Goal: Task Accomplishment & Management: Use online tool/utility

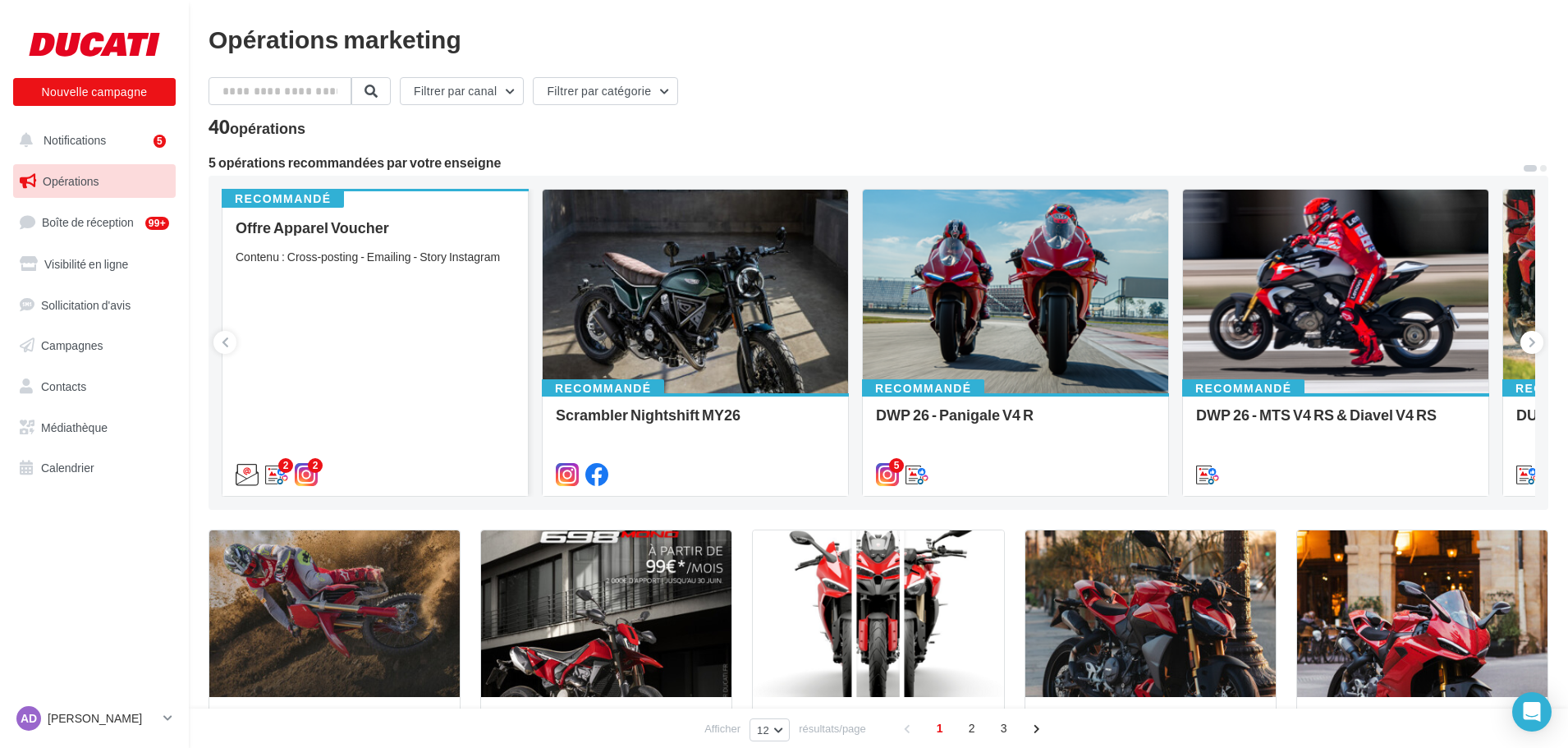
click at [418, 250] on div "Contenu : Cross-posting - Emailing - Story Instagram" at bounding box center [375, 256] width 279 height 17
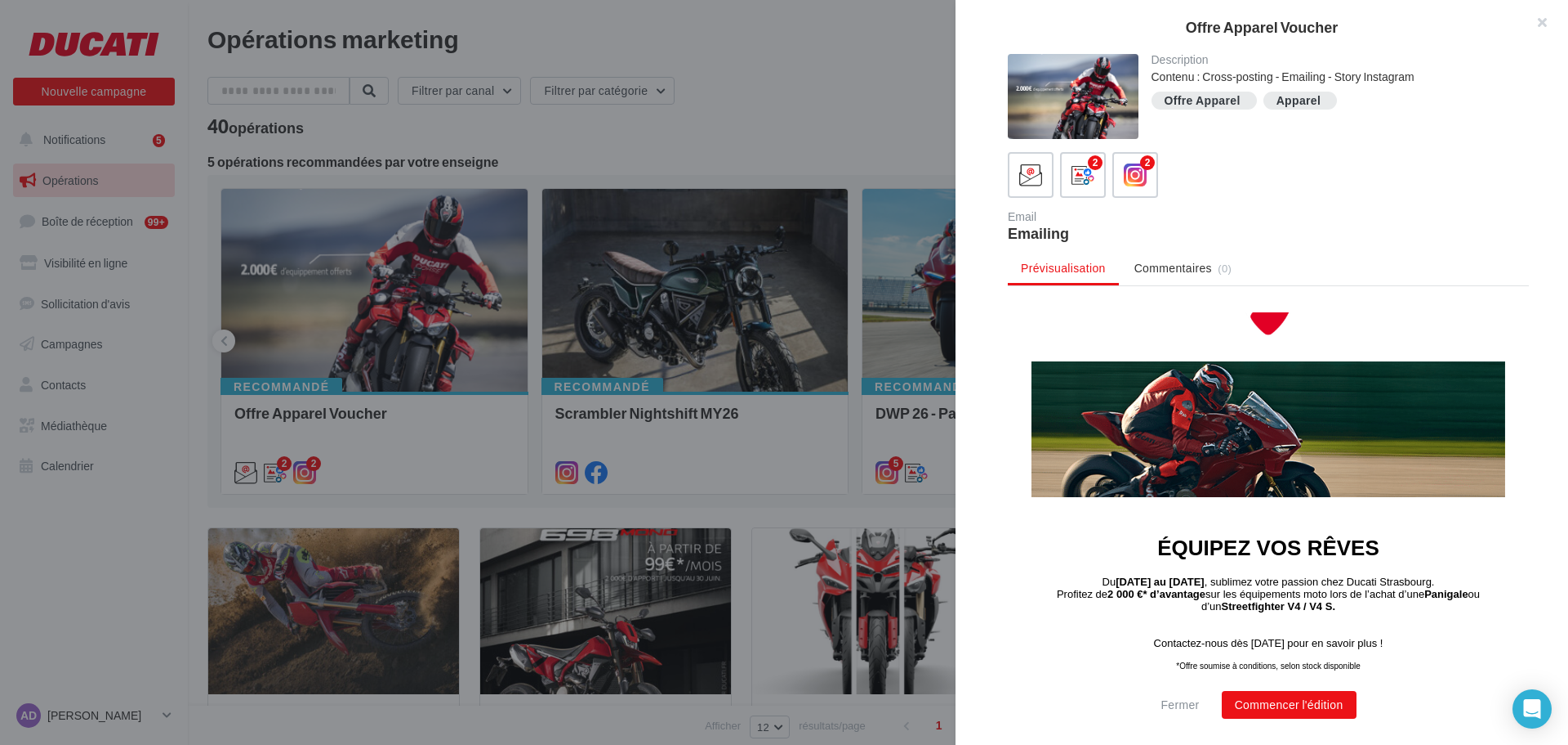
scroll to position [164, 0]
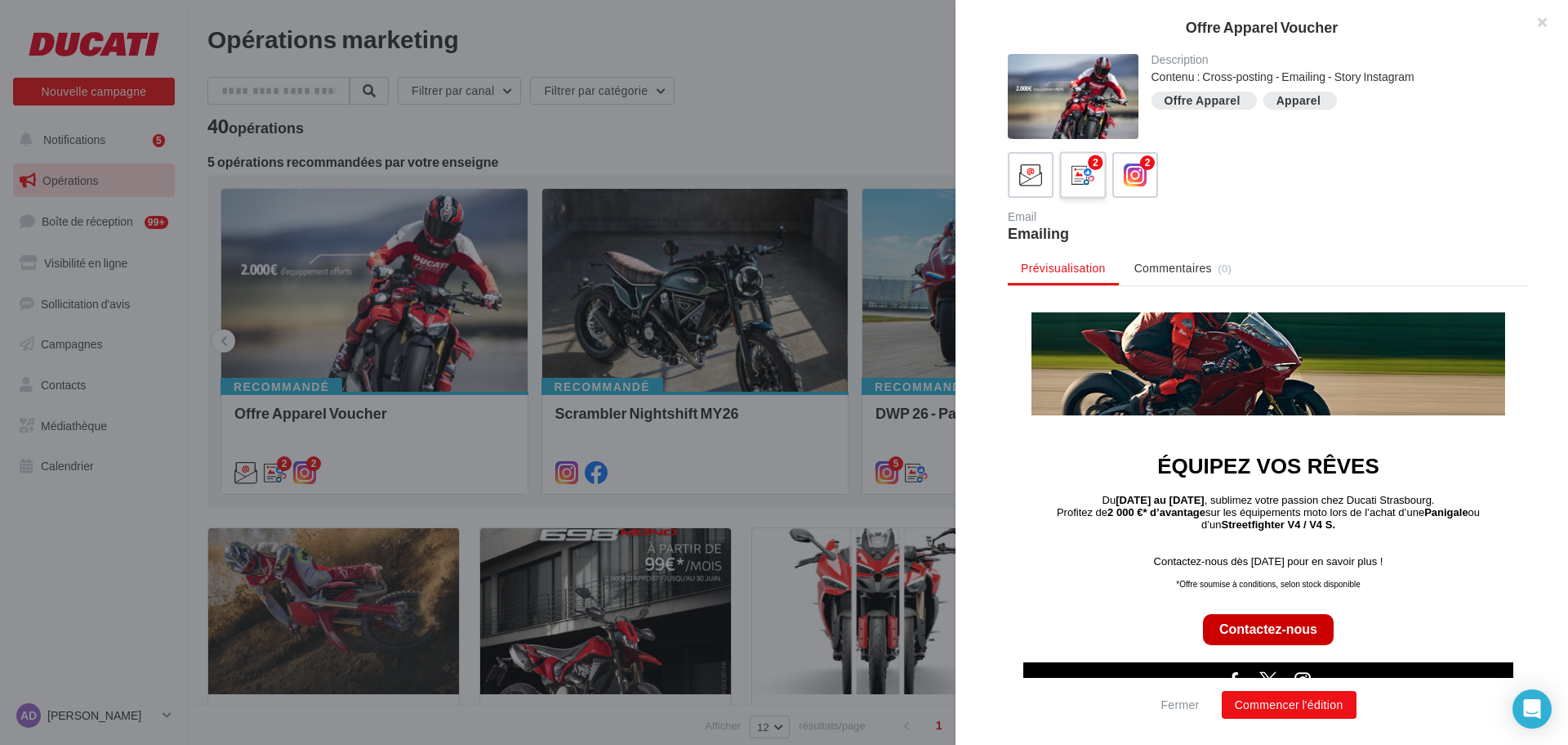
click at [1087, 168] on icon at bounding box center [1083, 175] width 24 height 24
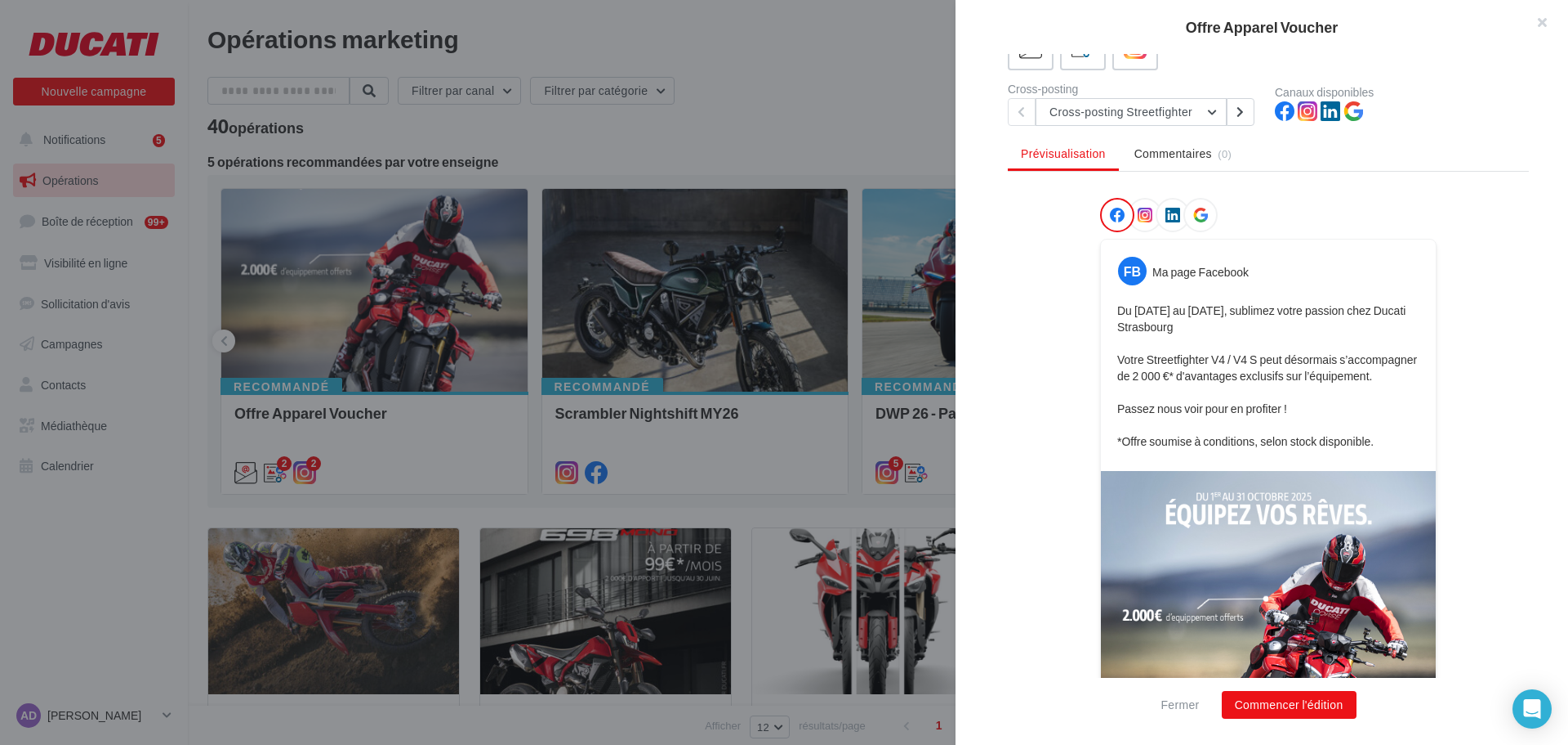
scroll to position [0, 0]
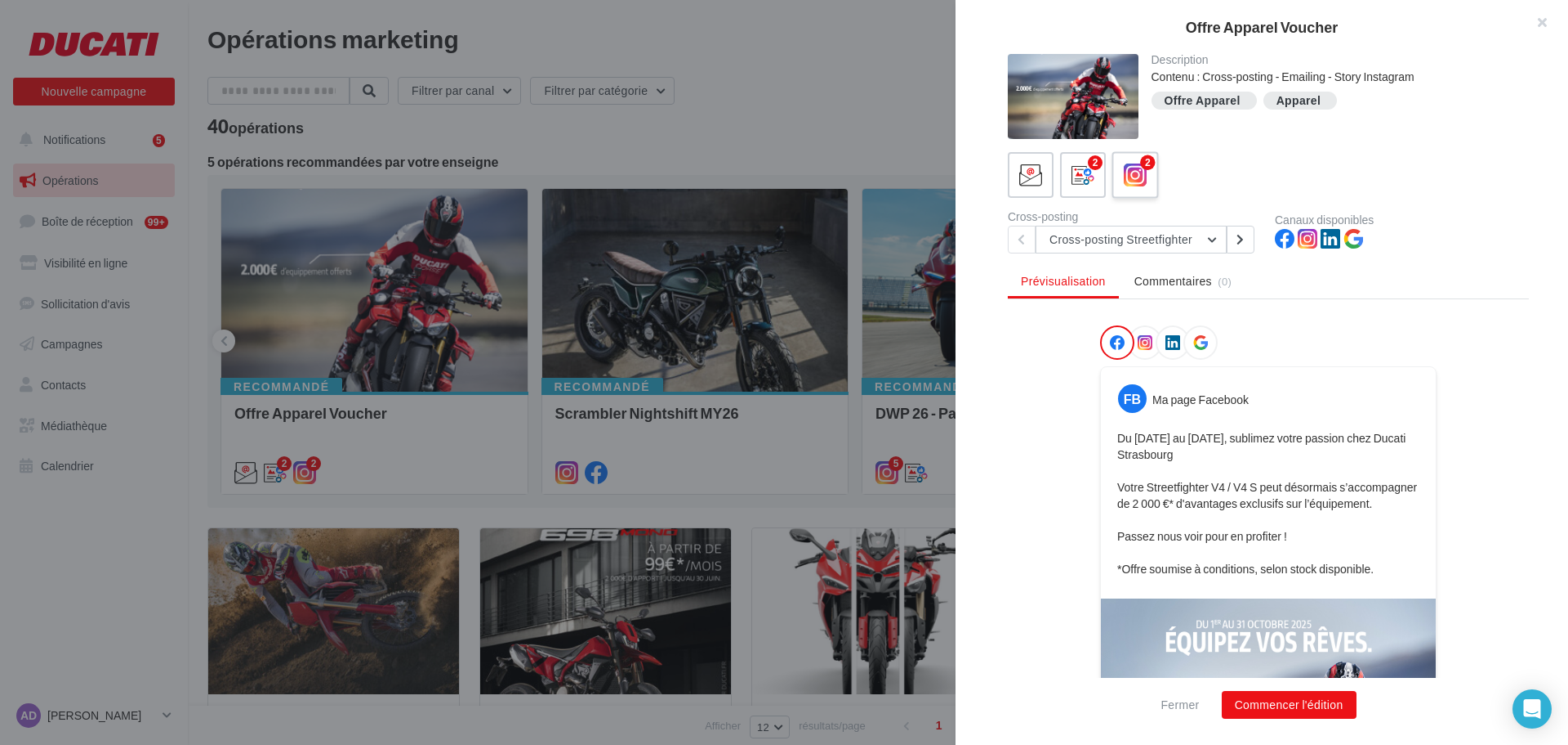
click at [1130, 166] on icon at bounding box center [1136, 175] width 24 height 24
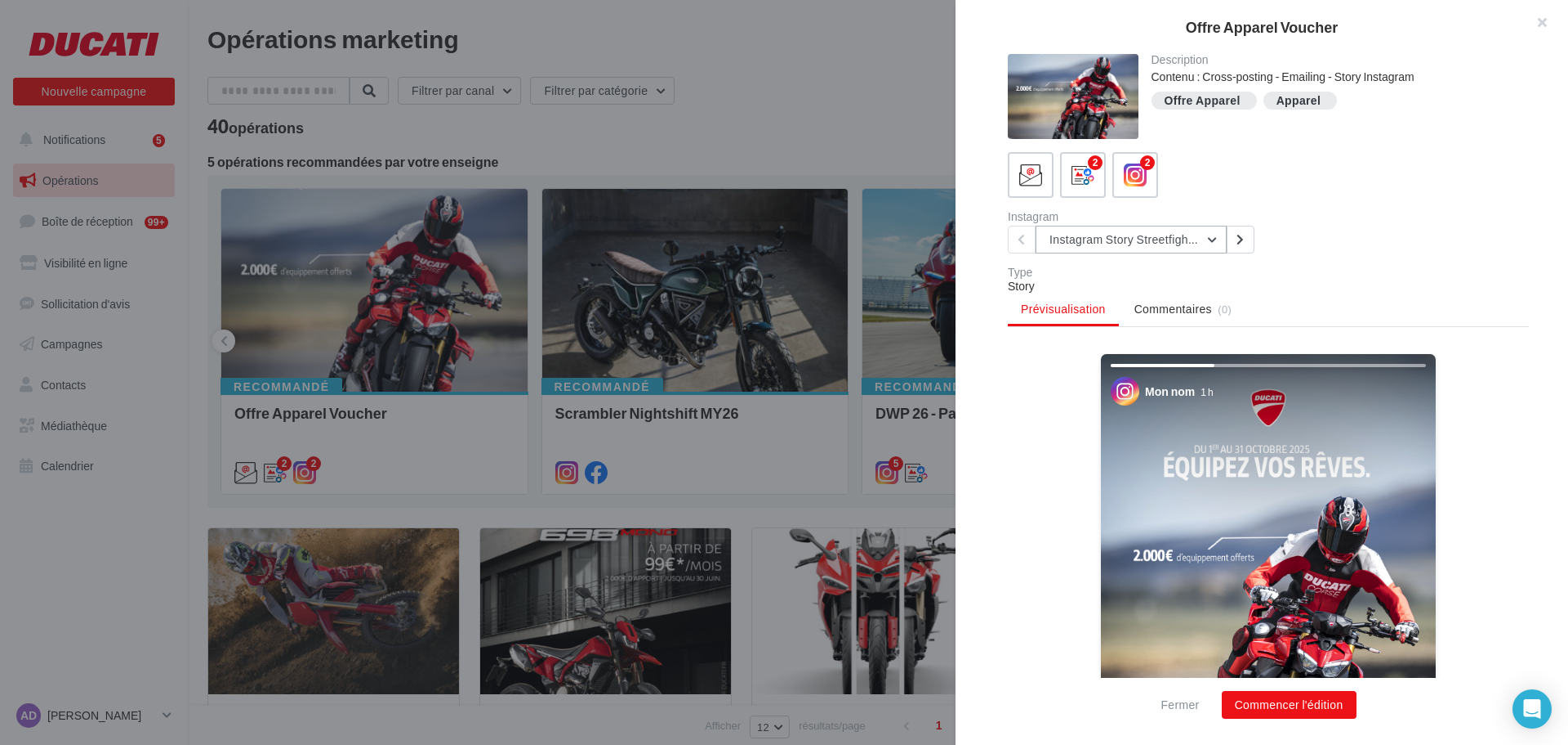
click at [1211, 237] on button "Instagram Story Streetfighter" at bounding box center [1132, 239] width 191 height 28
click at [1143, 320] on span "Instagram Story Panigale" at bounding box center [1125, 323] width 127 height 14
click at [1172, 243] on button "Instagram Story Panigale" at bounding box center [1132, 239] width 191 height 28
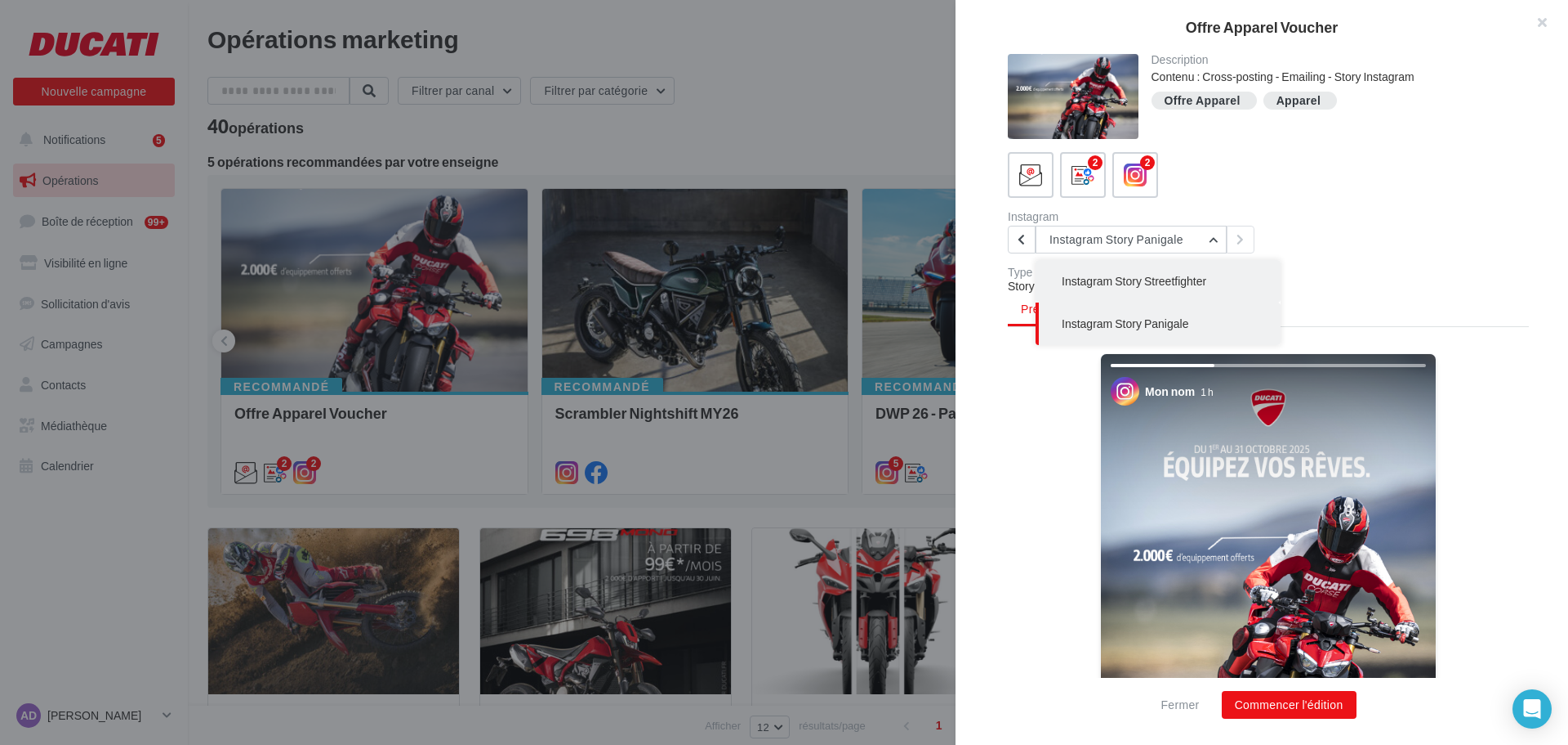
click at [1144, 292] on button "Instagram Story Streetfighter" at bounding box center [1158, 281] width 245 height 42
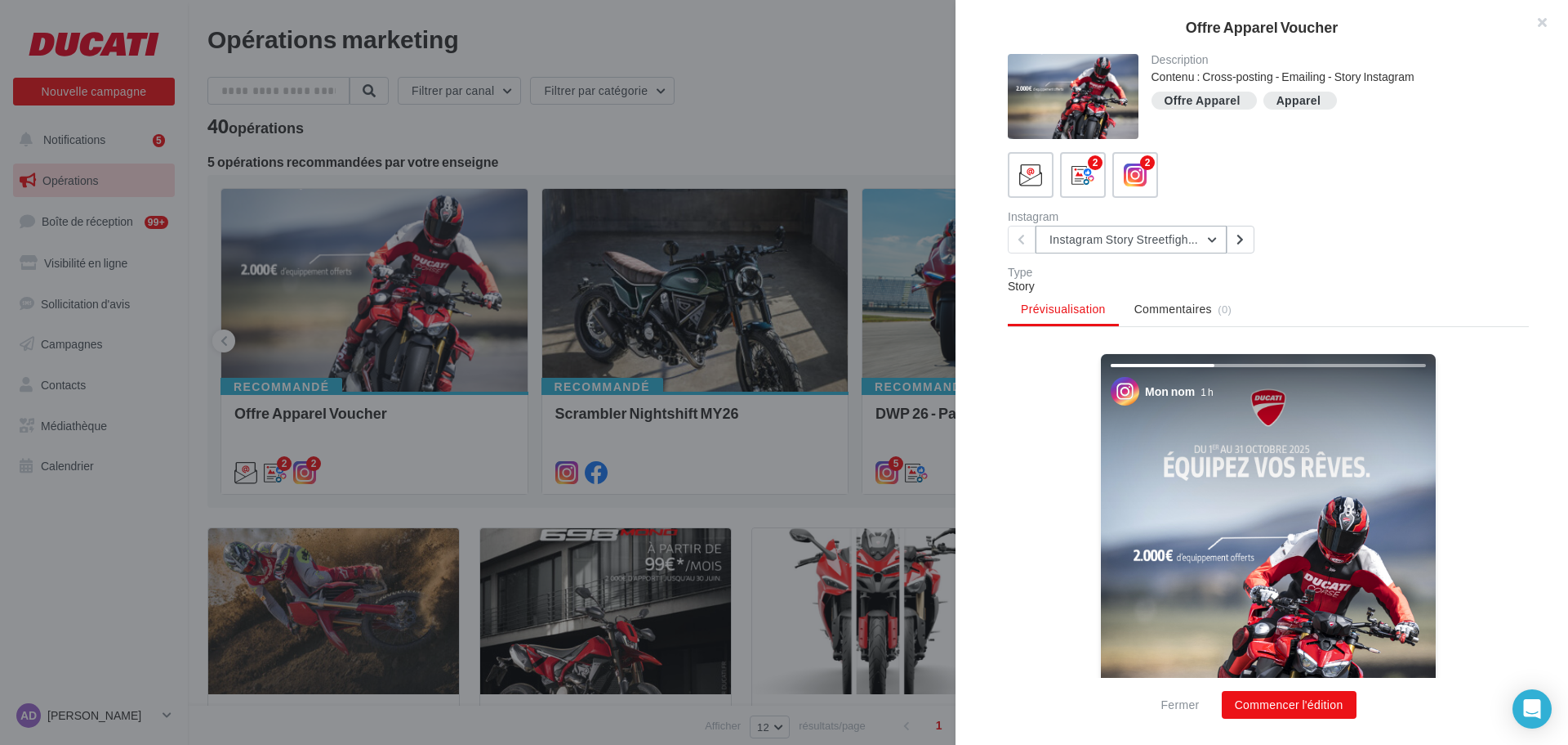
click at [1160, 249] on button "Instagram Story Streetfighter" at bounding box center [1132, 239] width 191 height 28
click at [1142, 333] on button "Instagram Story Panigale" at bounding box center [1158, 323] width 245 height 42
click at [1046, 189] on label at bounding box center [1030, 173] width 46 height 46
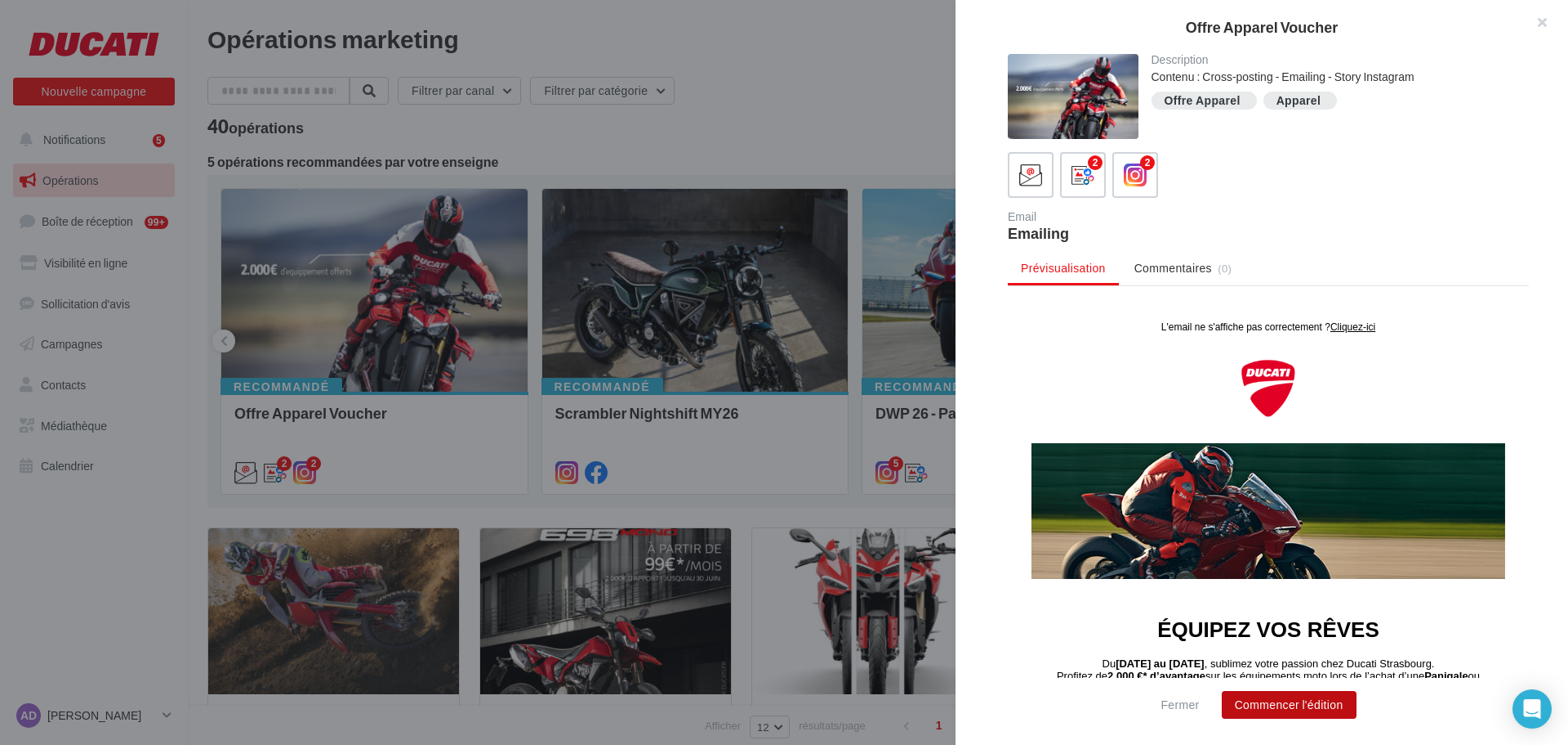
click at [1304, 708] on button "Commencer l'édition" at bounding box center [1289, 705] width 135 height 28
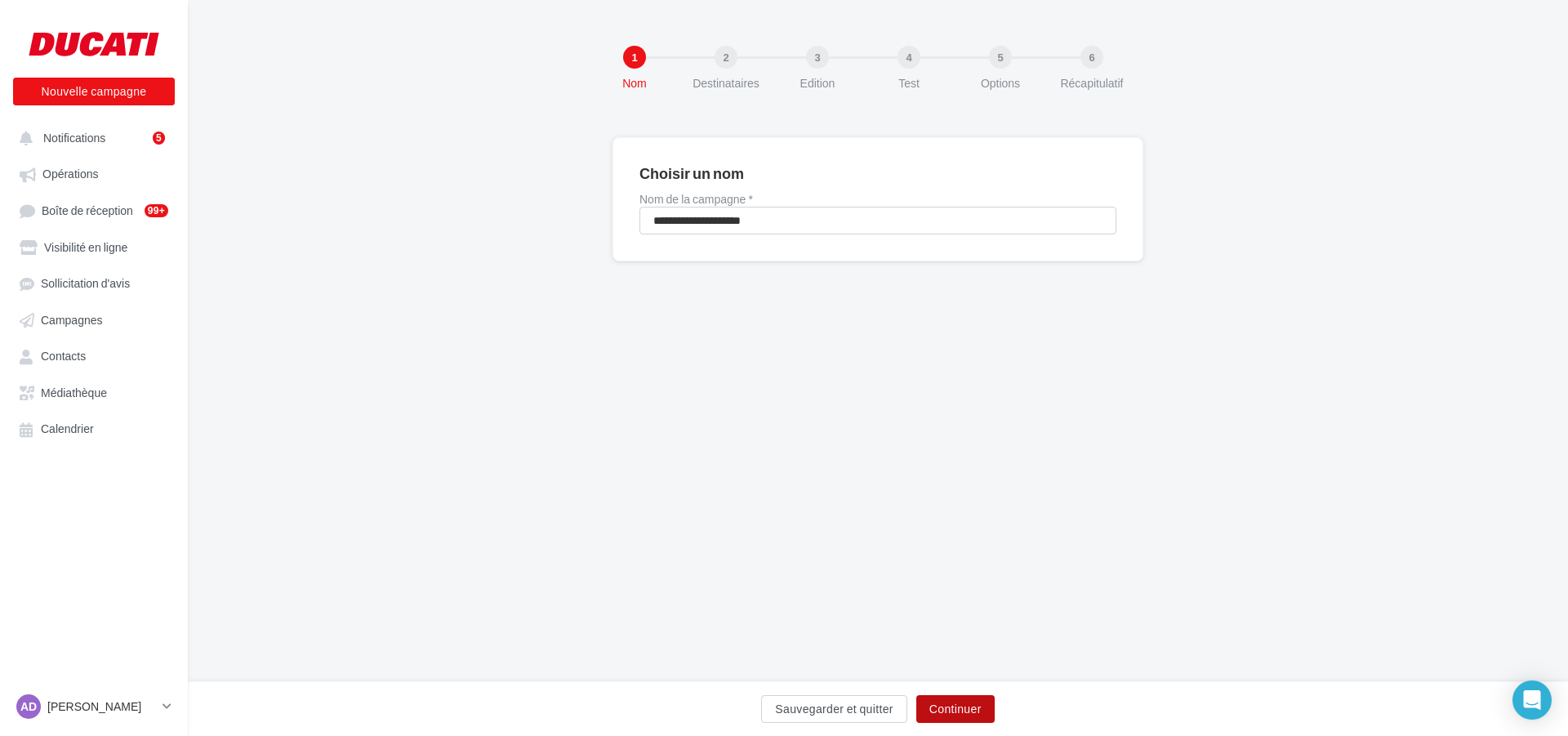
click at [960, 710] on button "Continuer" at bounding box center [956, 709] width 79 height 28
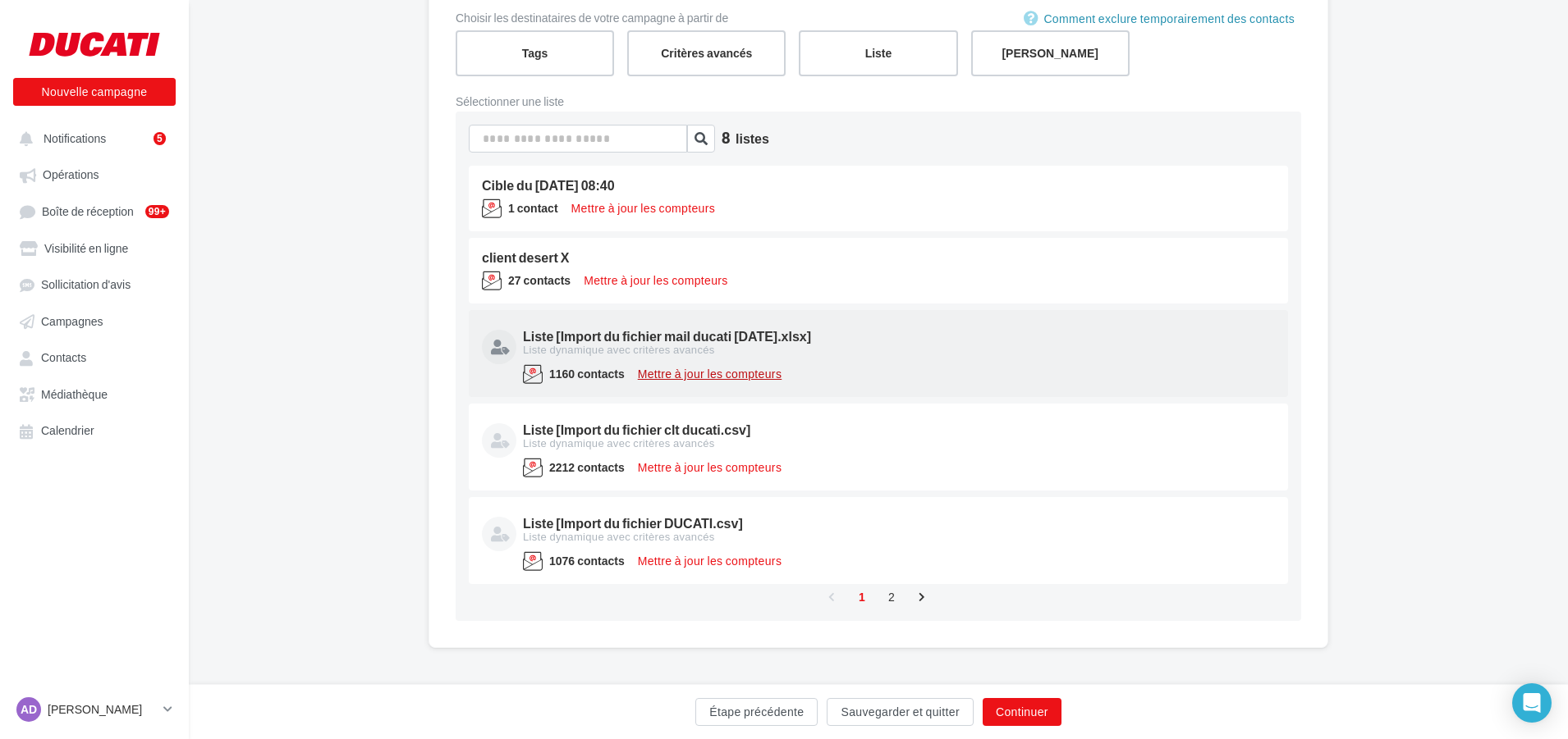
scroll to position [186, 0]
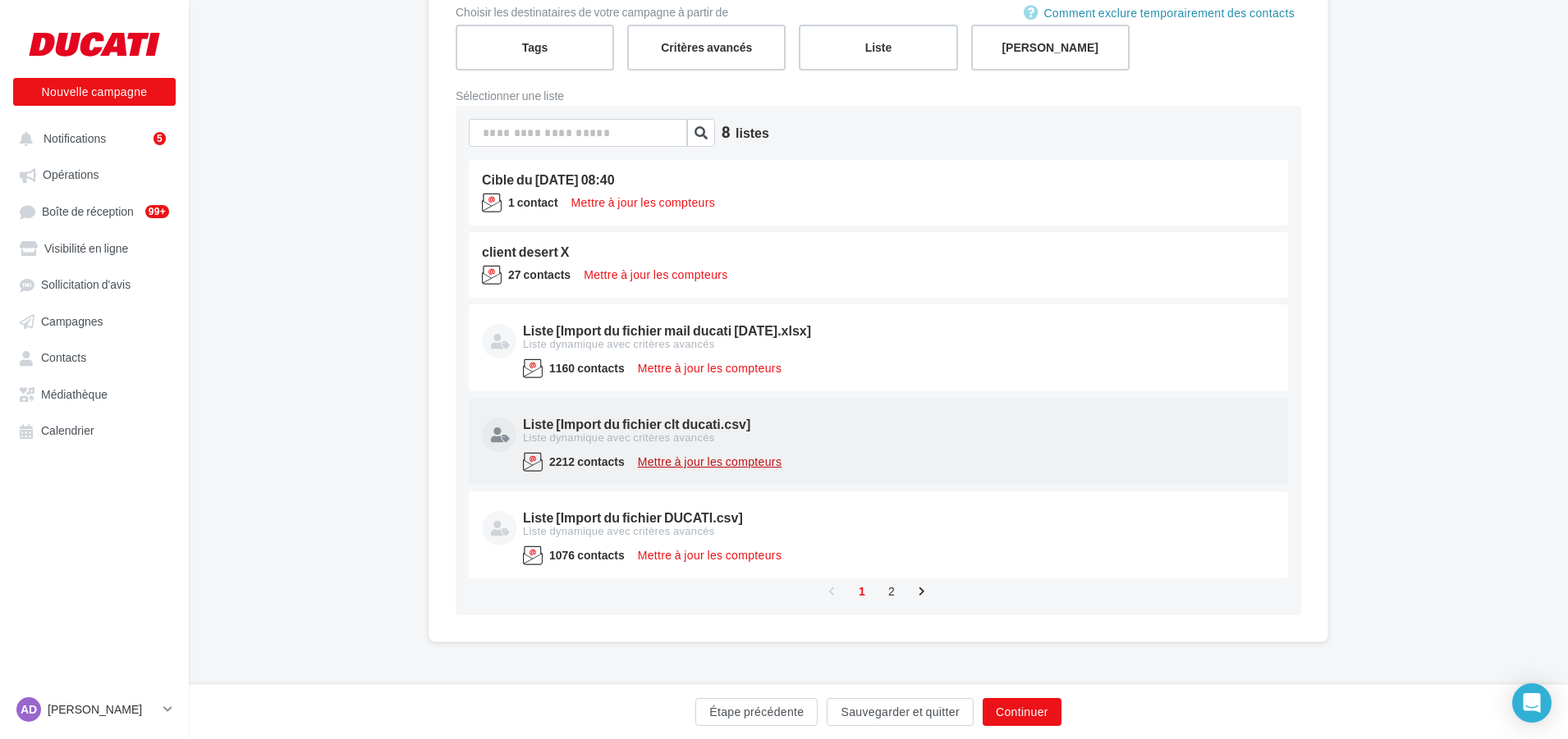
click at [690, 459] on button "Mettre à jour les compteurs" at bounding box center [710, 462] width 157 height 20
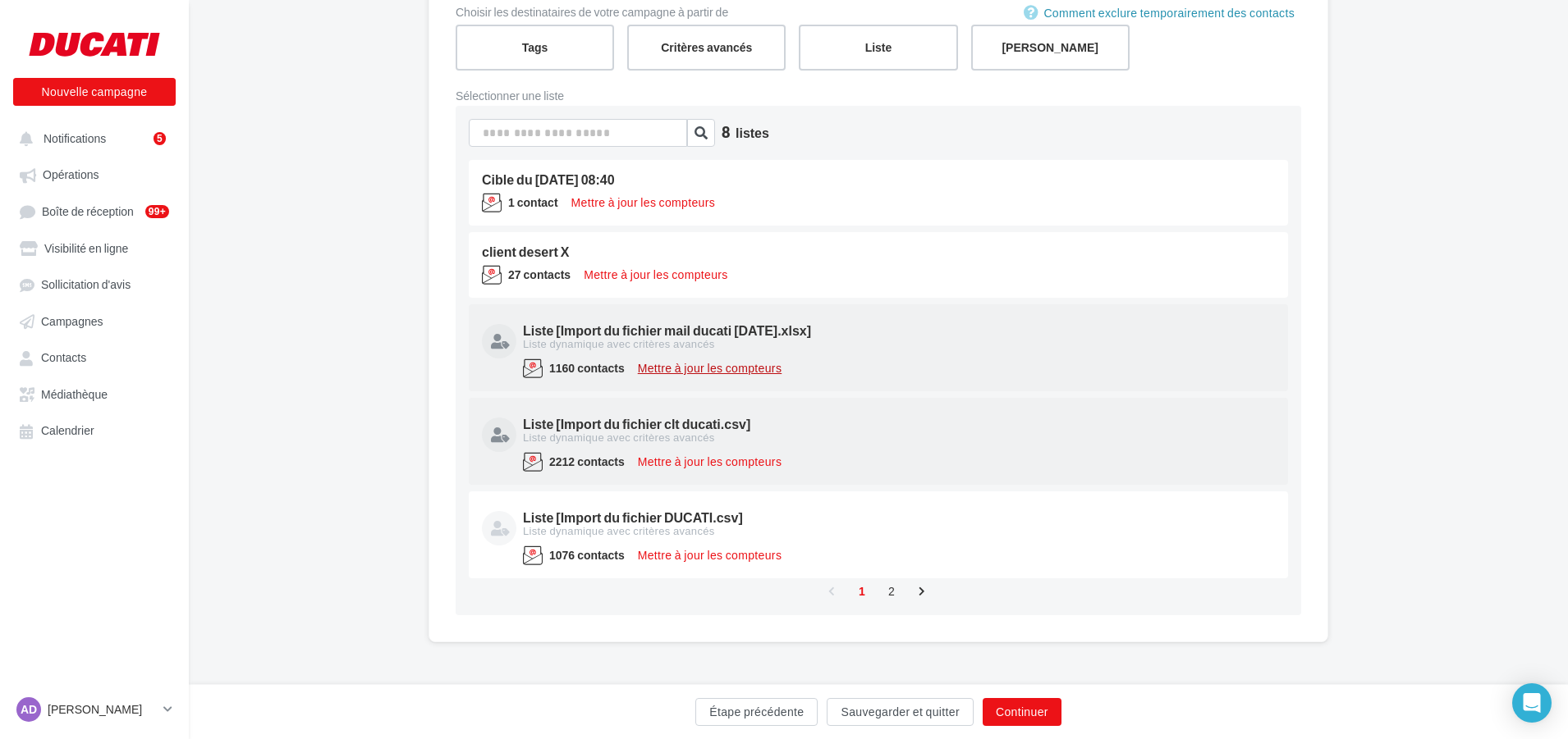
click at [724, 369] on button "Mettre à jour les compteurs" at bounding box center [710, 368] width 157 height 20
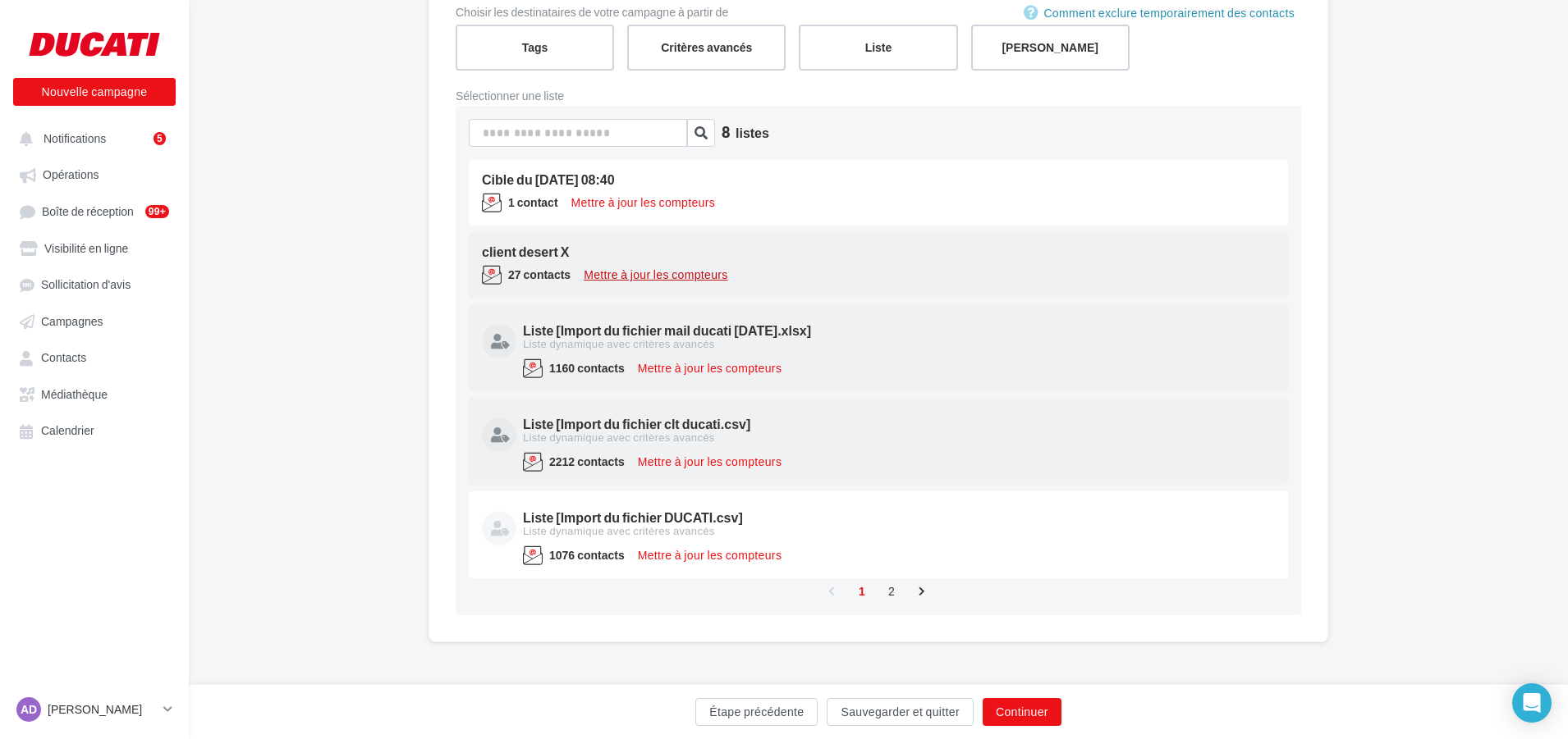
click at [650, 281] on button "Mettre à jour les compteurs" at bounding box center [655, 275] width 157 height 20
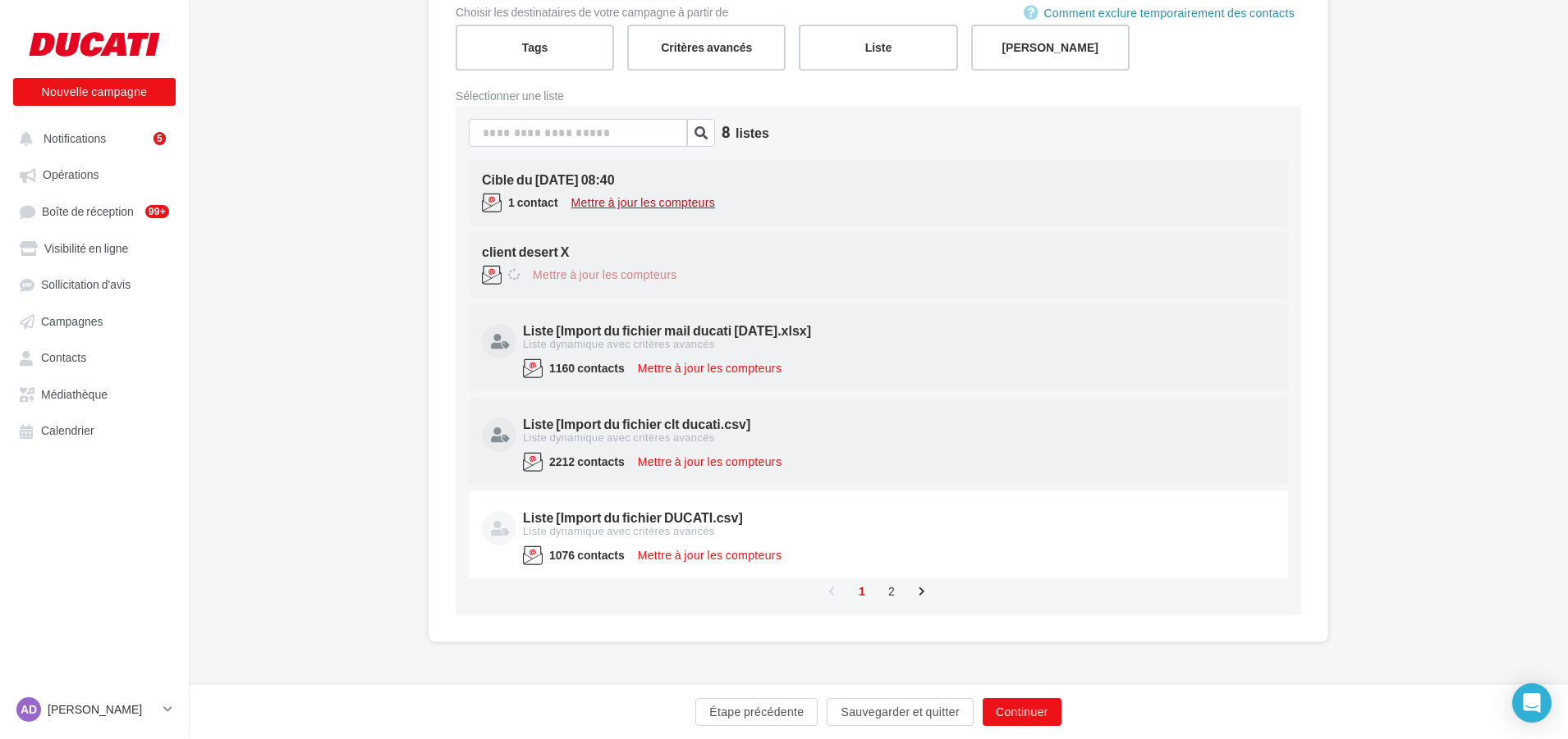
click at [656, 204] on button "Mettre à jour les compteurs" at bounding box center [643, 203] width 157 height 20
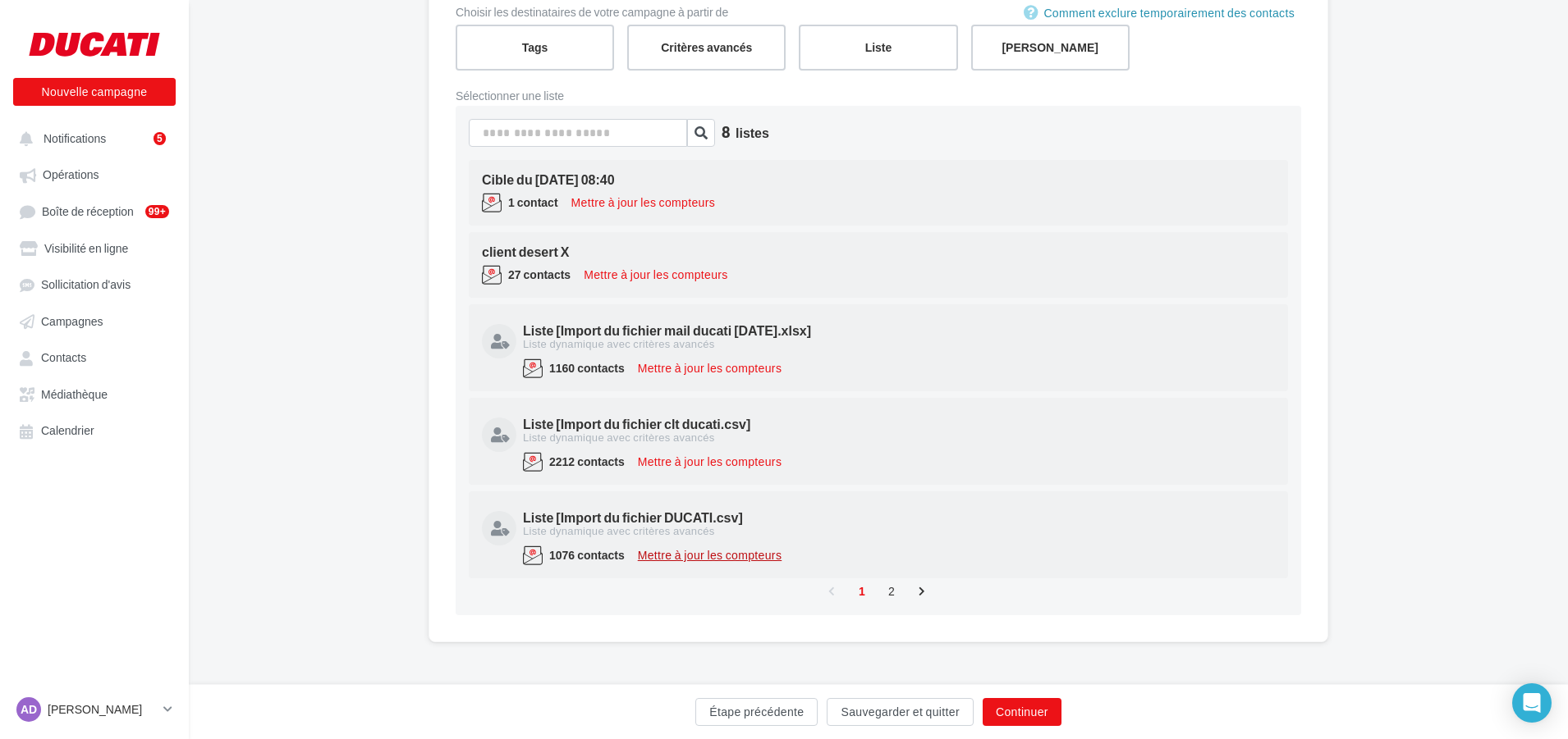
click at [711, 553] on button "Mettre à jour les compteurs" at bounding box center [710, 556] width 157 height 20
click at [763, 430] on div "Liste [Import du fichier clt ducati.csv]" at bounding box center [897, 423] width 748 height 13
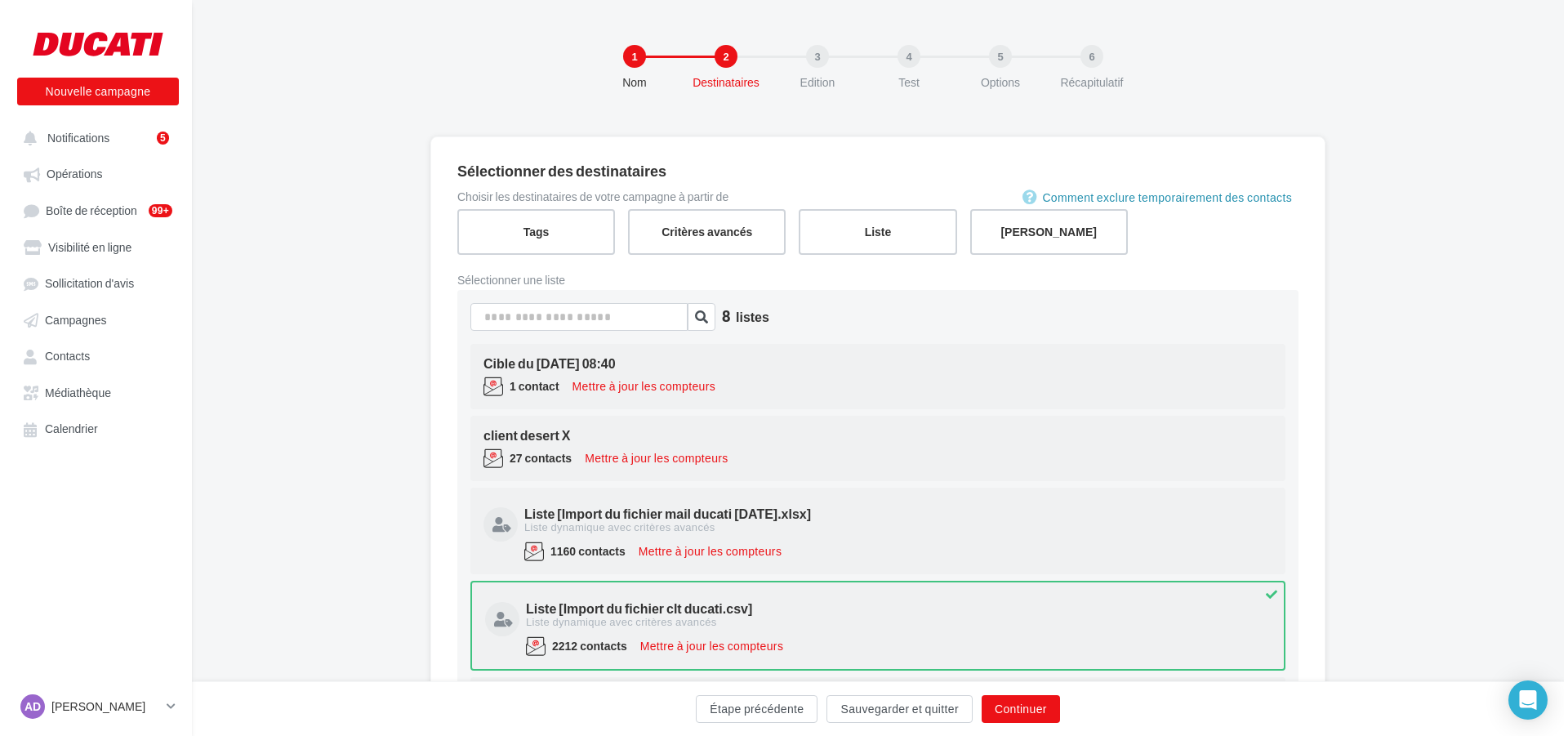
scroll to position [0, 0]
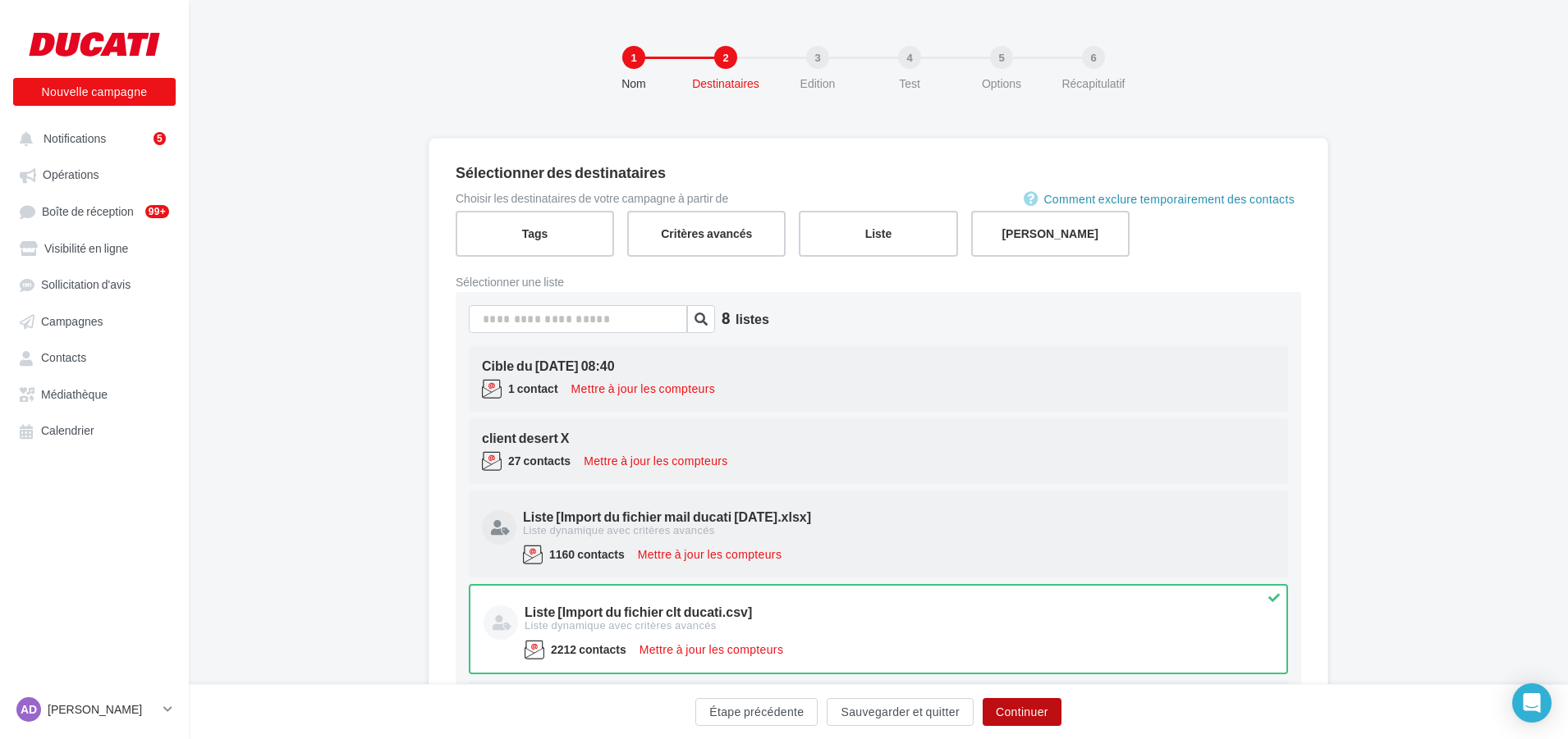
click at [1023, 709] on button "Continuer" at bounding box center [1023, 712] width 79 height 28
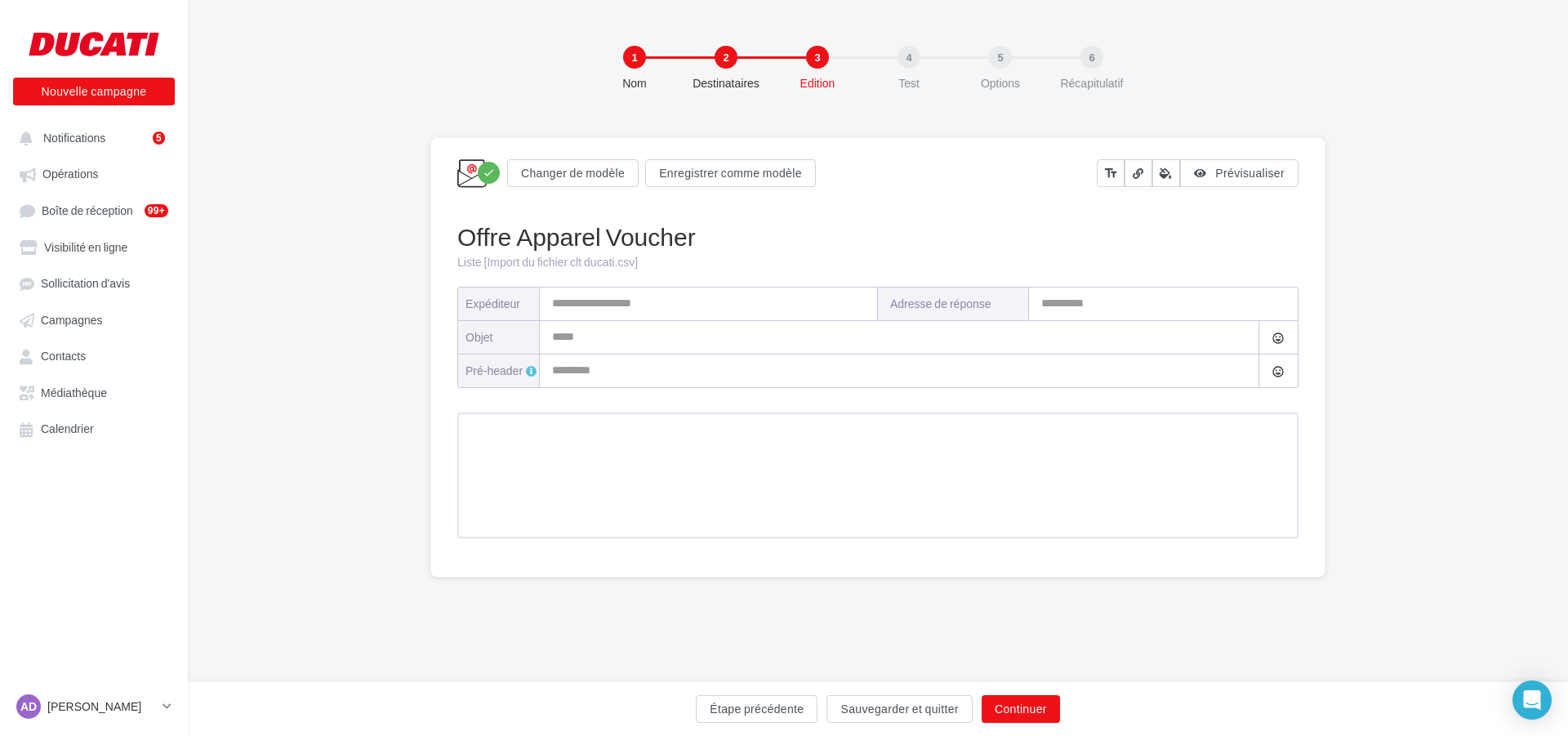
type input "**********"
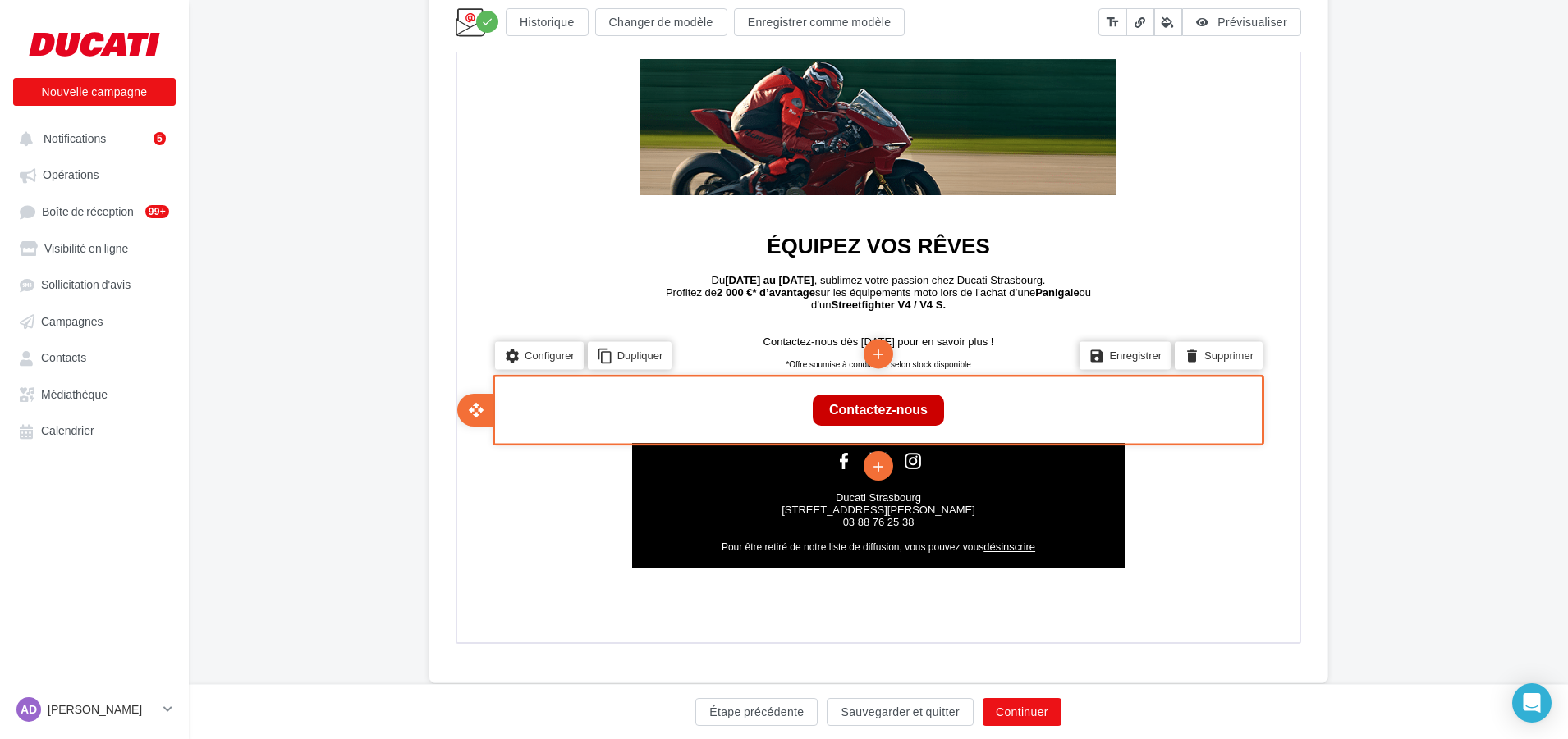
scroll to position [533, 0]
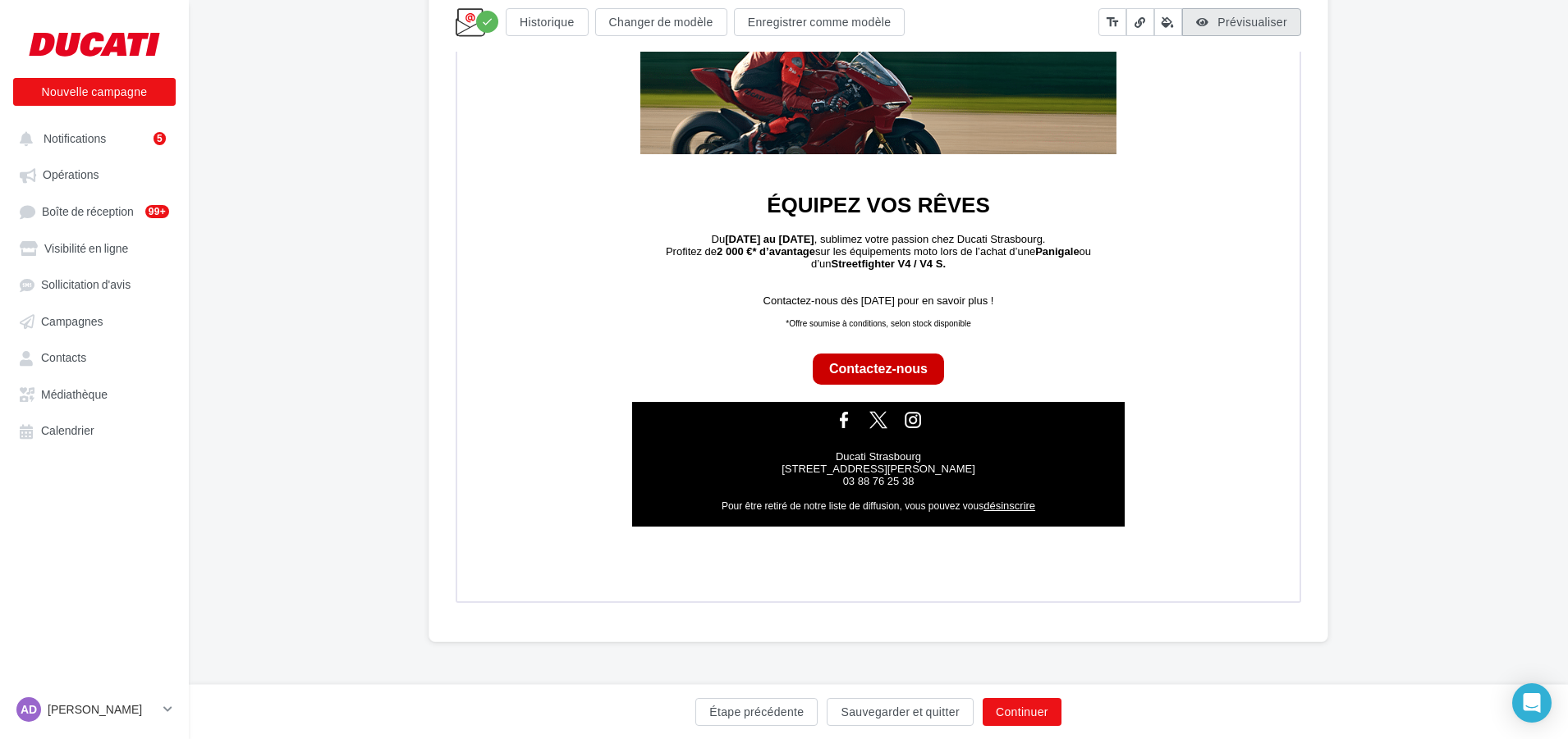
click at [1243, 27] on span "Prévisualiser" at bounding box center [1252, 22] width 69 height 14
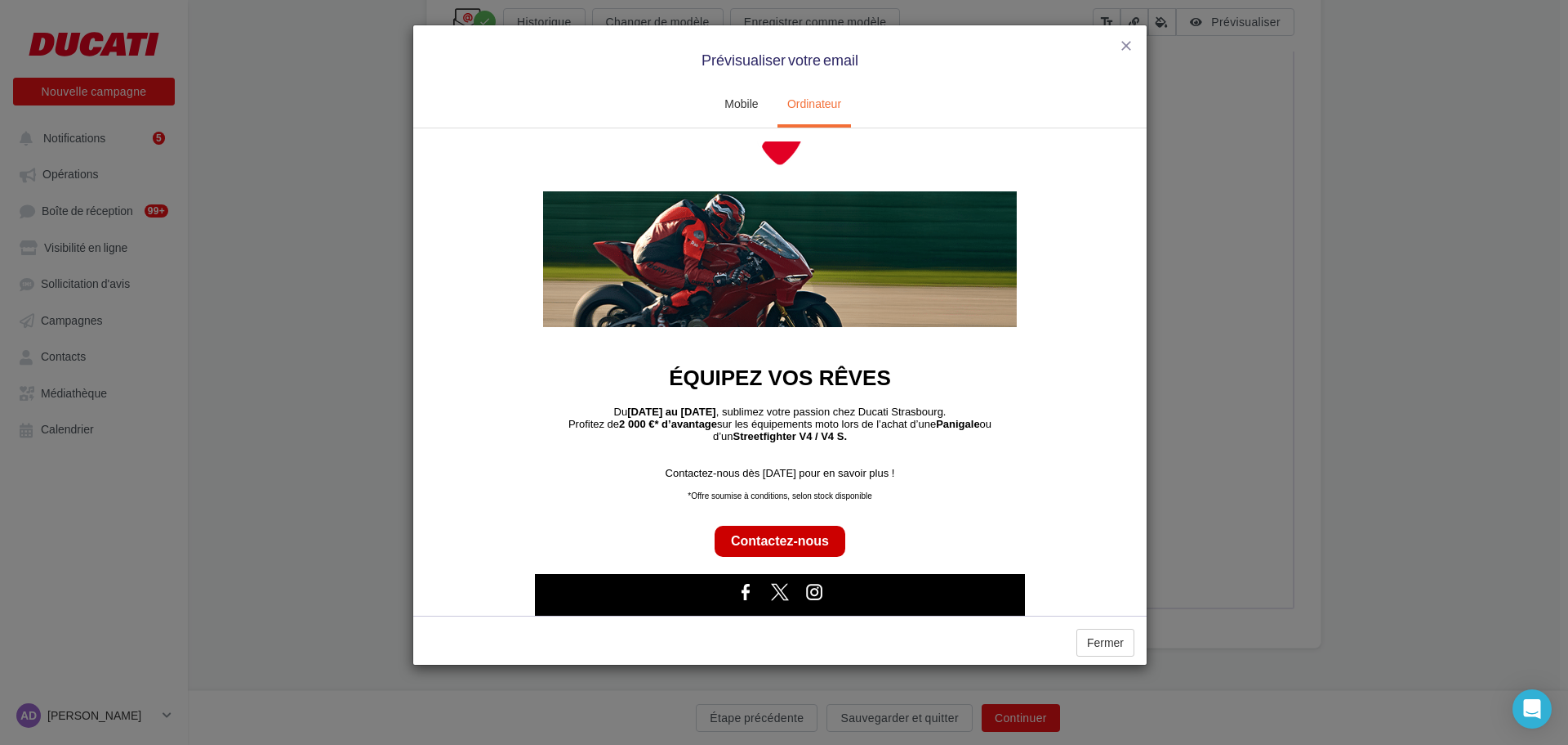
scroll to position [164, 0]
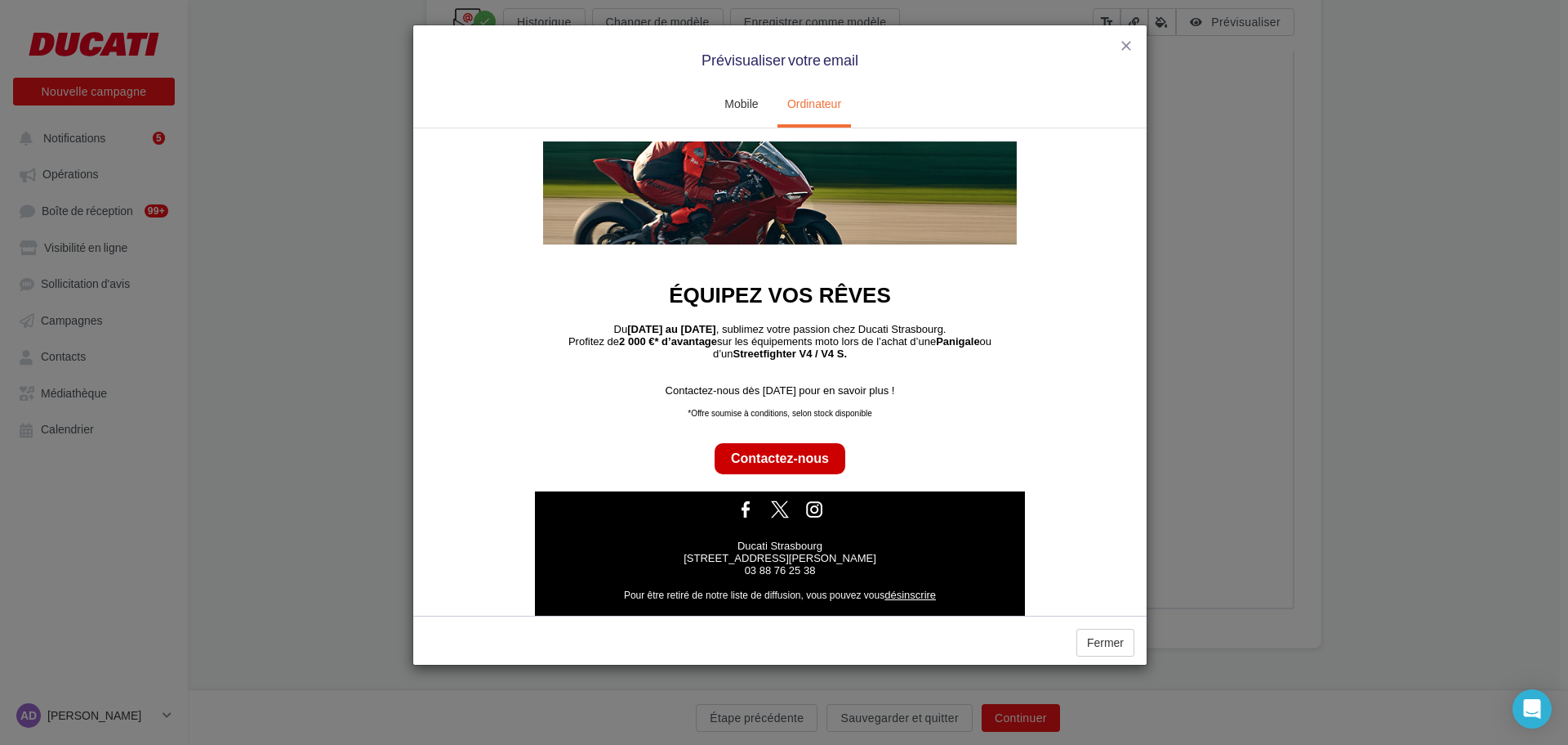
click at [778, 464] on link "Contactez-nous" at bounding box center [780, 457] width 98 height 15
click at [792, 457] on link "Contactez-nous" at bounding box center [780, 457] width 98 height 15
click at [776, 458] on link "Contactez-nous" at bounding box center [780, 457] width 98 height 15
click at [773, 454] on link "Contactez-nous" at bounding box center [780, 457] width 98 height 15
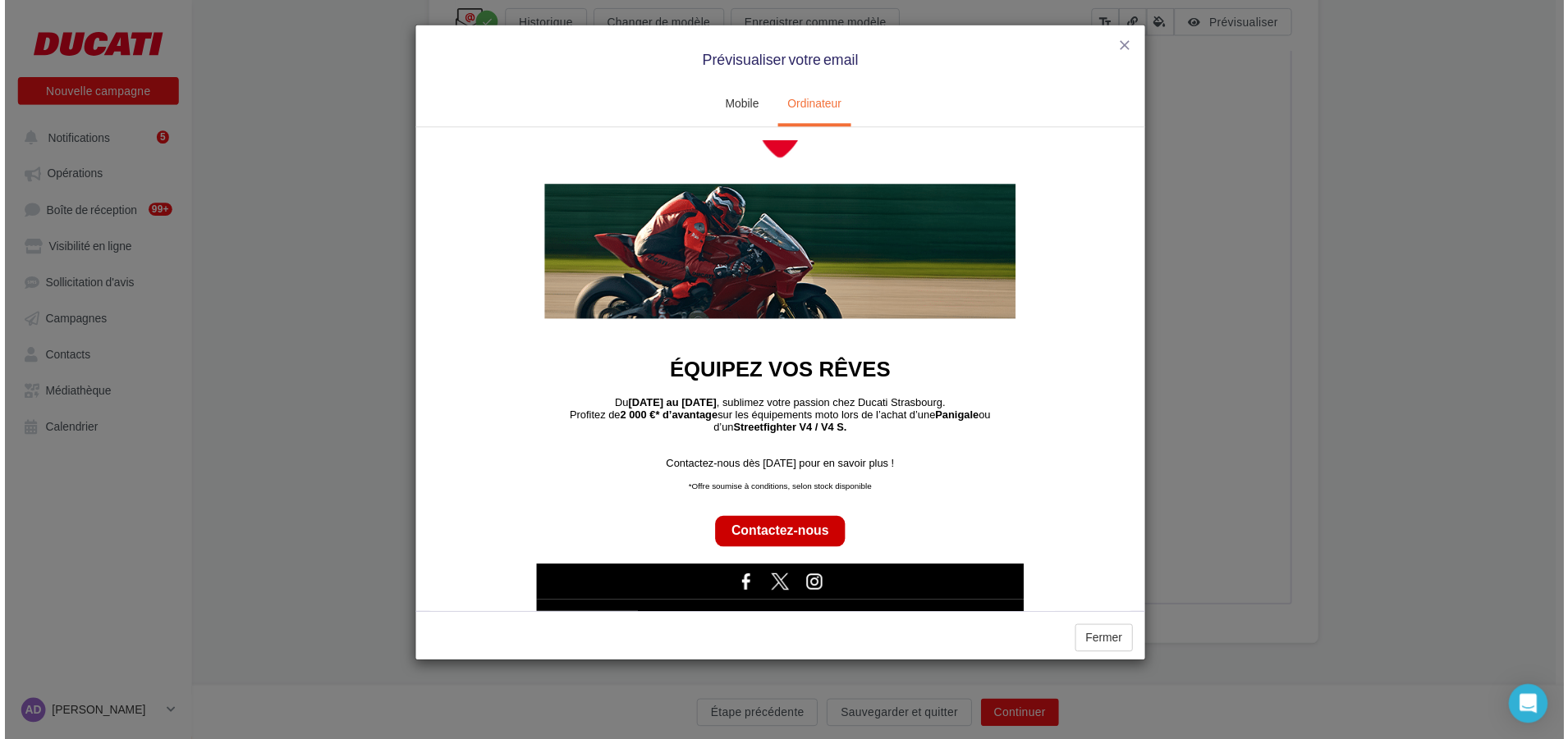
scroll to position [0, 0]
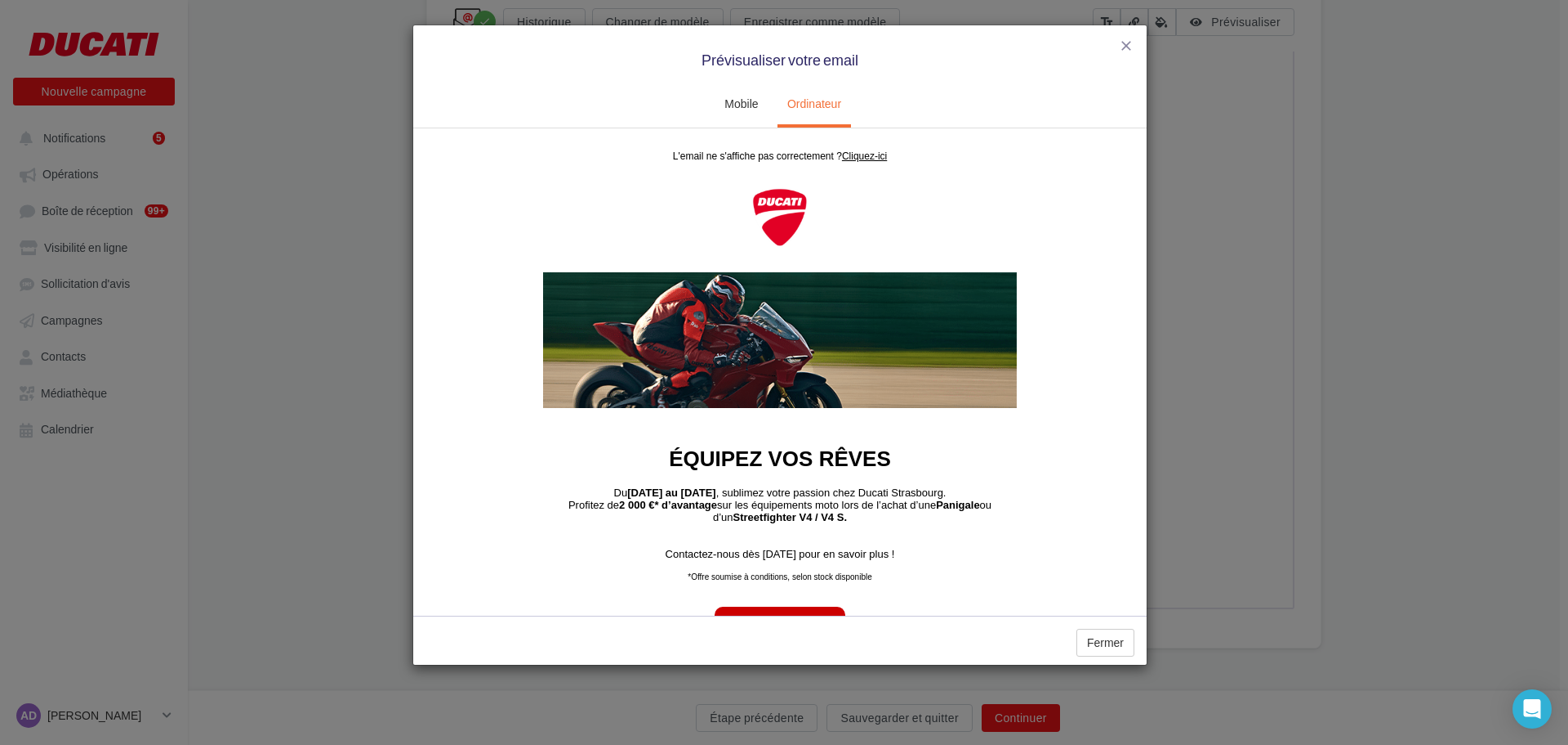
click at [1118, 44] on div "close Prévisualiser votre email" at bounding box center [780, 54] width 734 height 58
click at [1123, 47] on span "close" at bounding box center [1126, 45] width 17 height 17
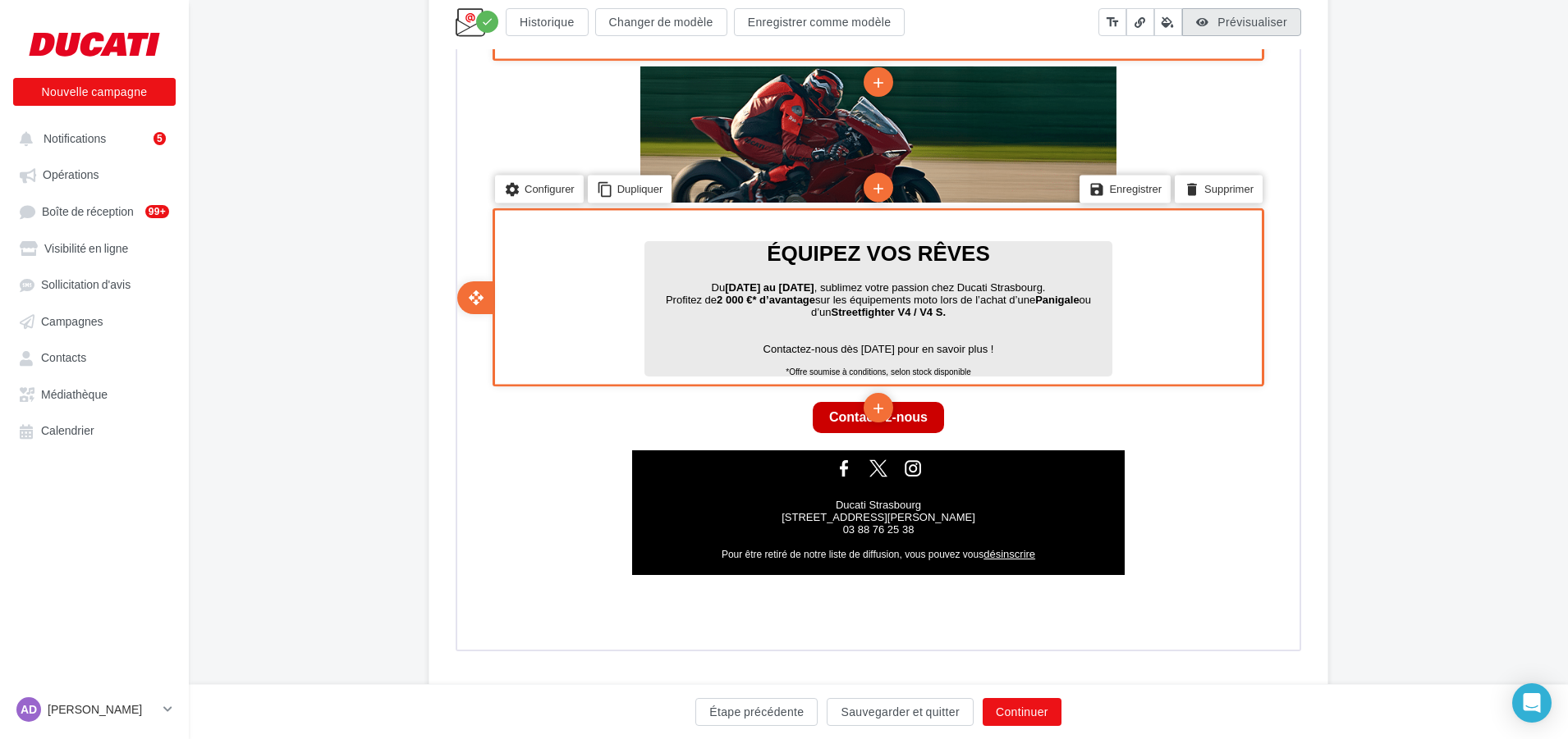
scroll to position [531, 0]
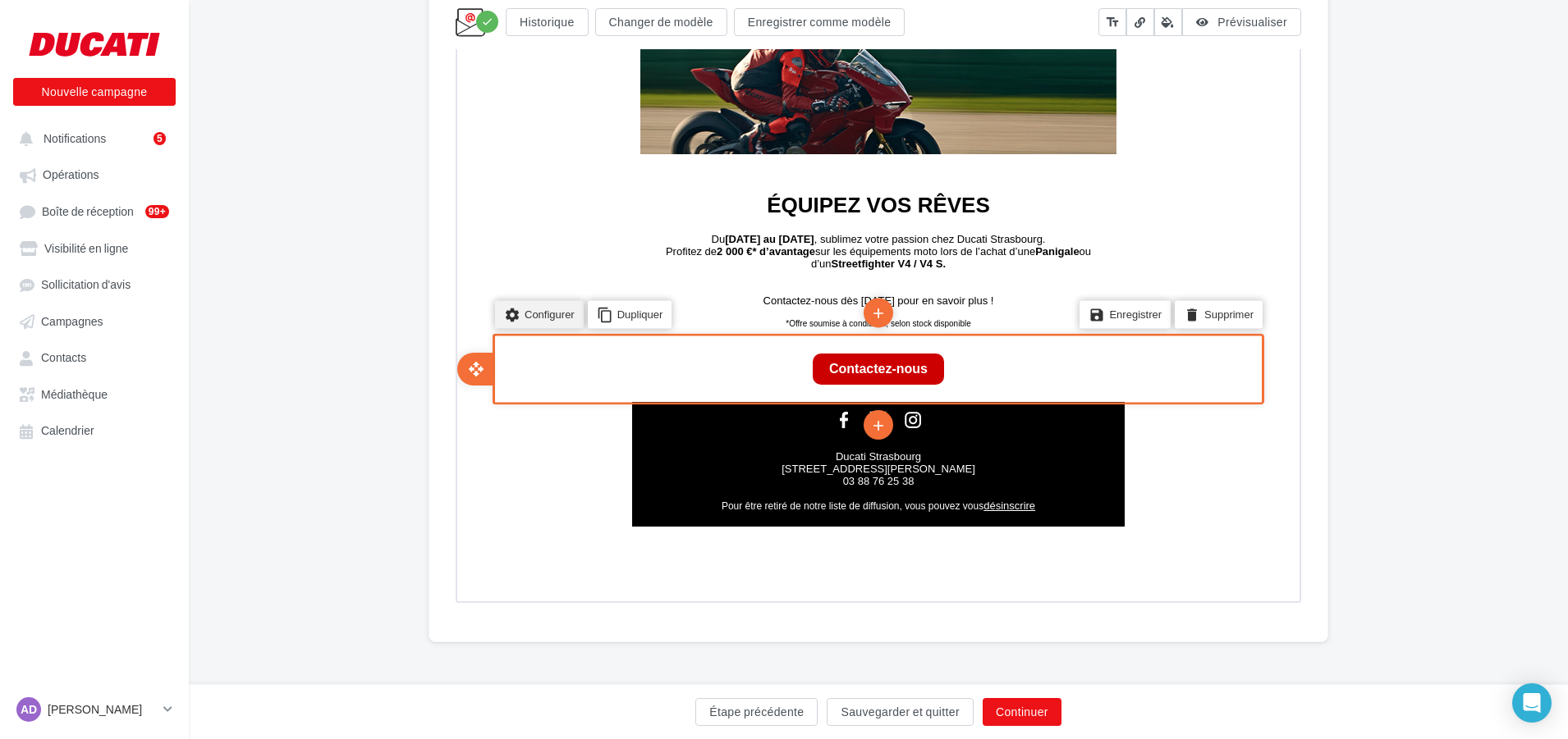
click at [520, 306] on li "settings Configurer" at bounding box center [538, 313] width 89 height 28
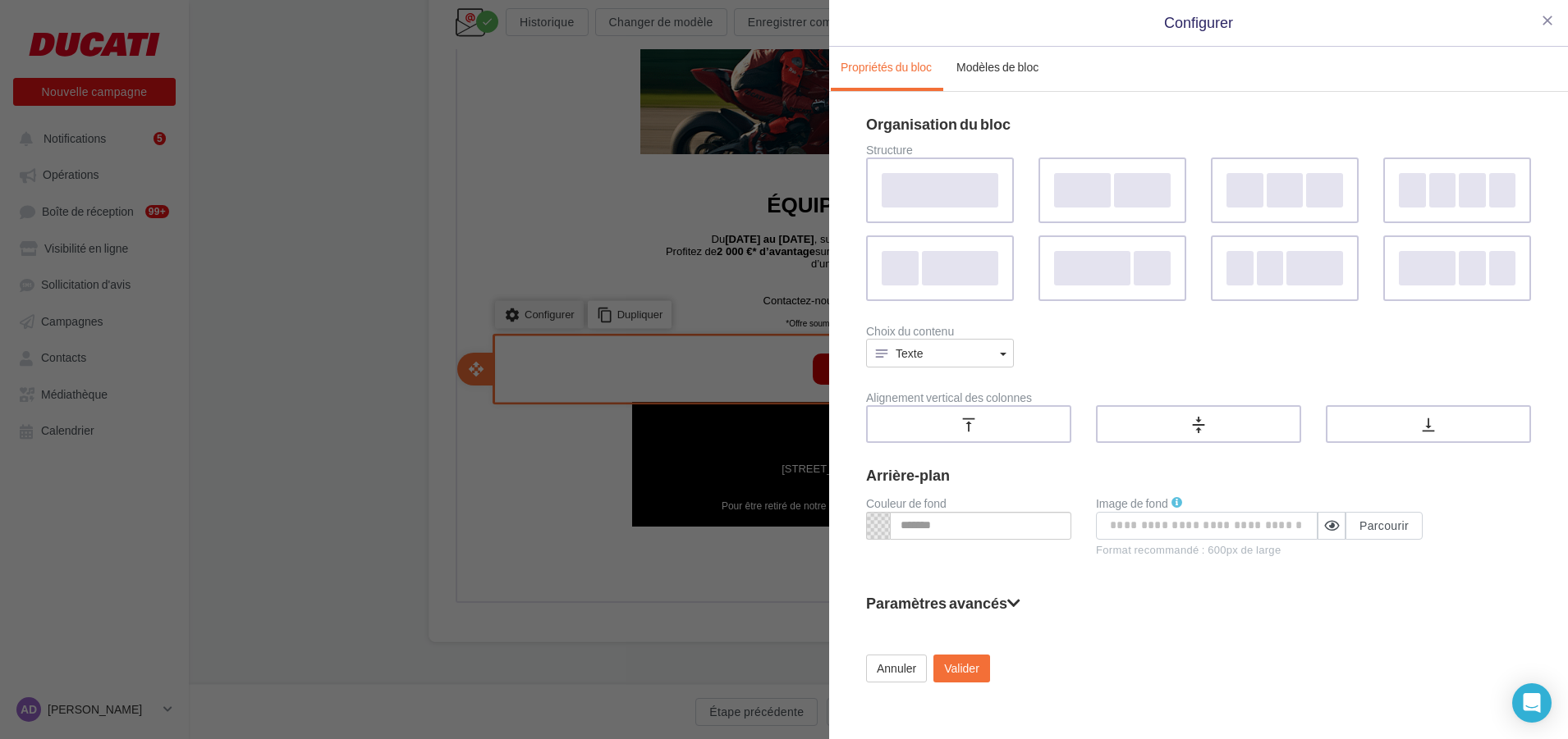
scroll to position [522, 0]
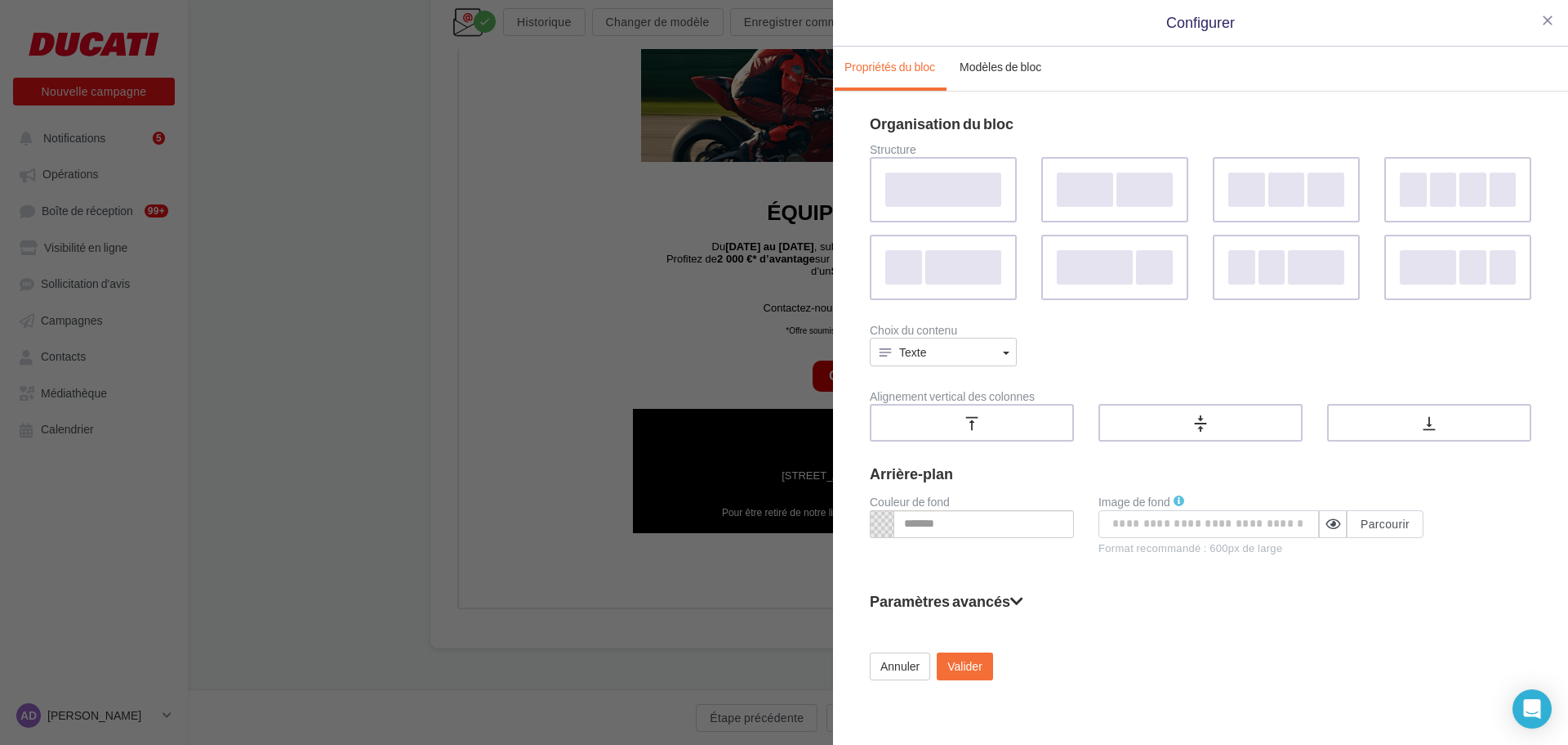
click at [572, 335] on div "close Configurer Propriétés du bloc Modèles de bloc Organisation du bloc Struct…" at bounding box center [784, 372] width 1568 height 745
click at [717, 318] on div "close Configurer Propriétés du bloc Modèles de bloc Organisation du bloc Struct…" at bounding box center [784, 372] width 1568 height 745
click at [1543, 20] on span "close" at bounding box center [1547, 20] width 17 height 17
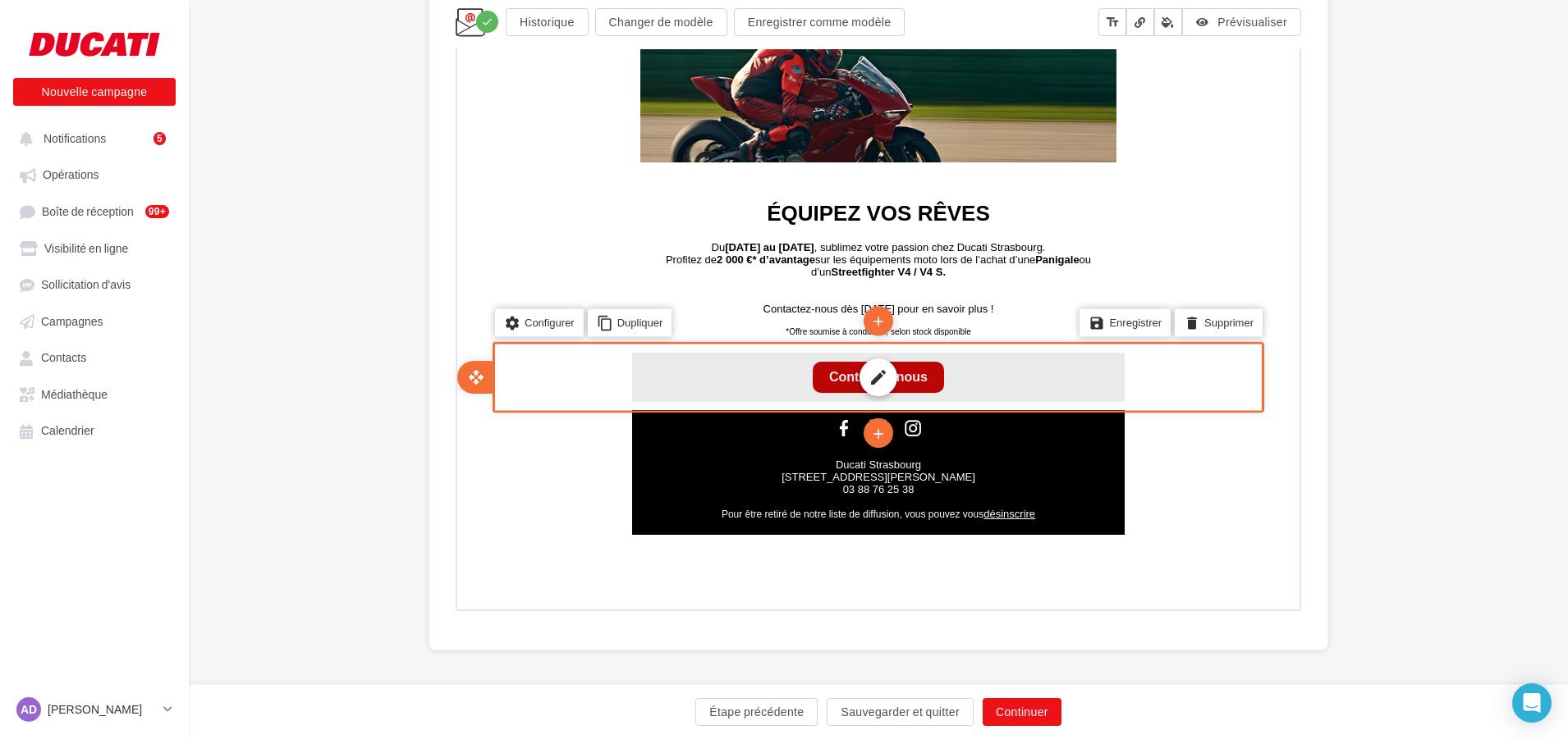
click at [935, 376] on div "edit" at bounding box center [877, 376] width 493 height 49
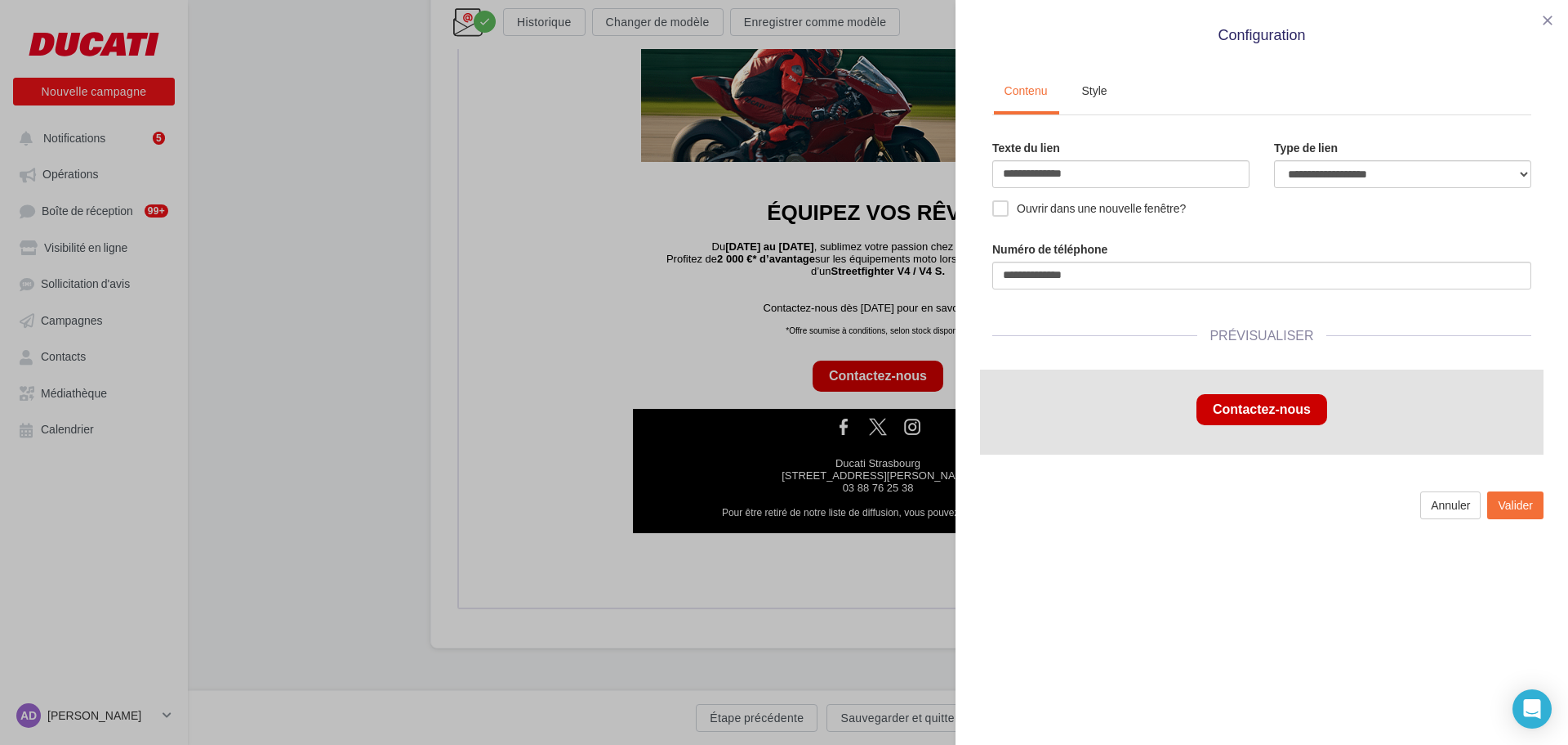
click at [671, 181] on div "**********" at bounding box center [784, 372] width 1568 height 745
click at [1512, 504] on button "Valider" at bounding box center [1515, 505] width 56 height 28
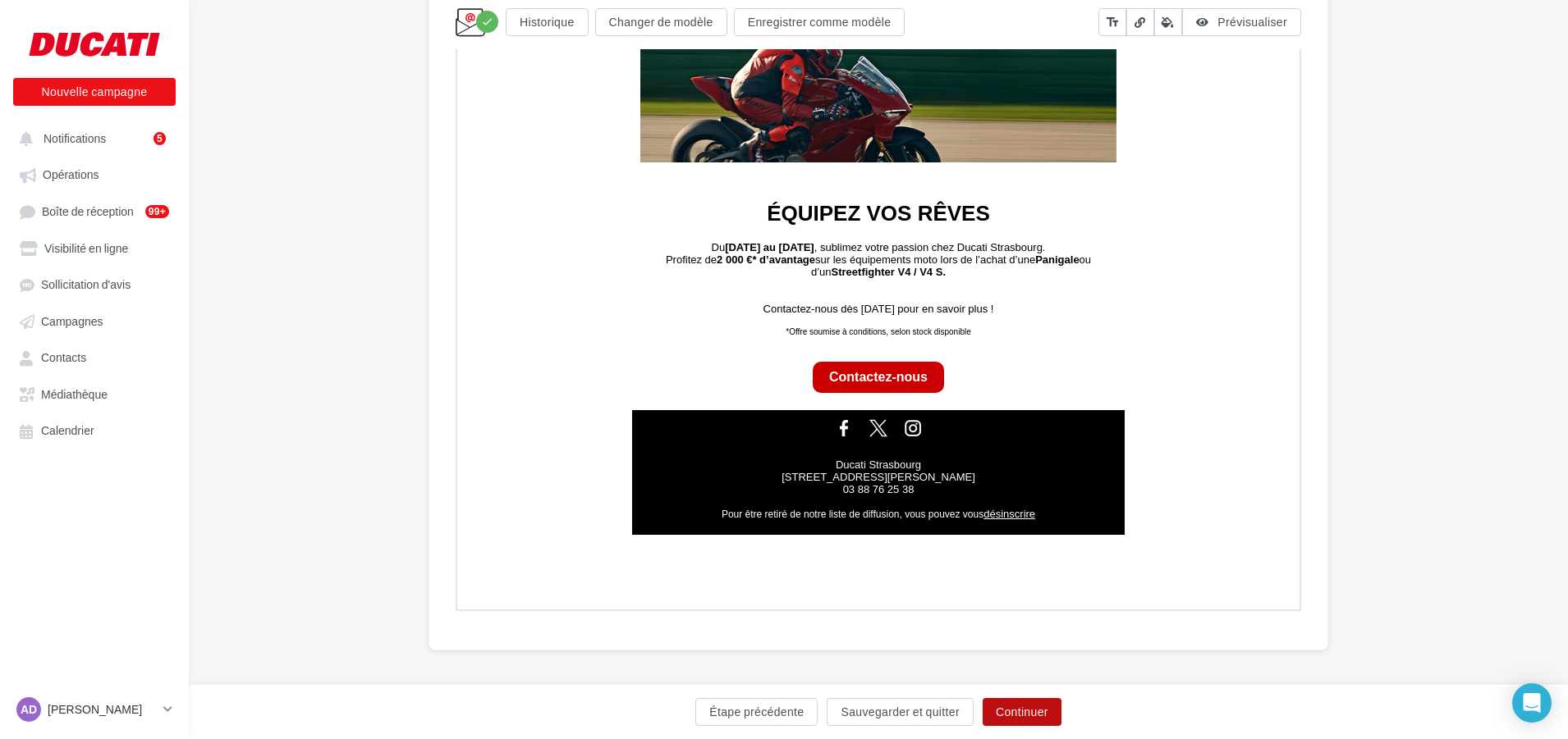
click at [1009, 706] on button "Continuer" at bounding box center [1023, 712] width 79 height 28
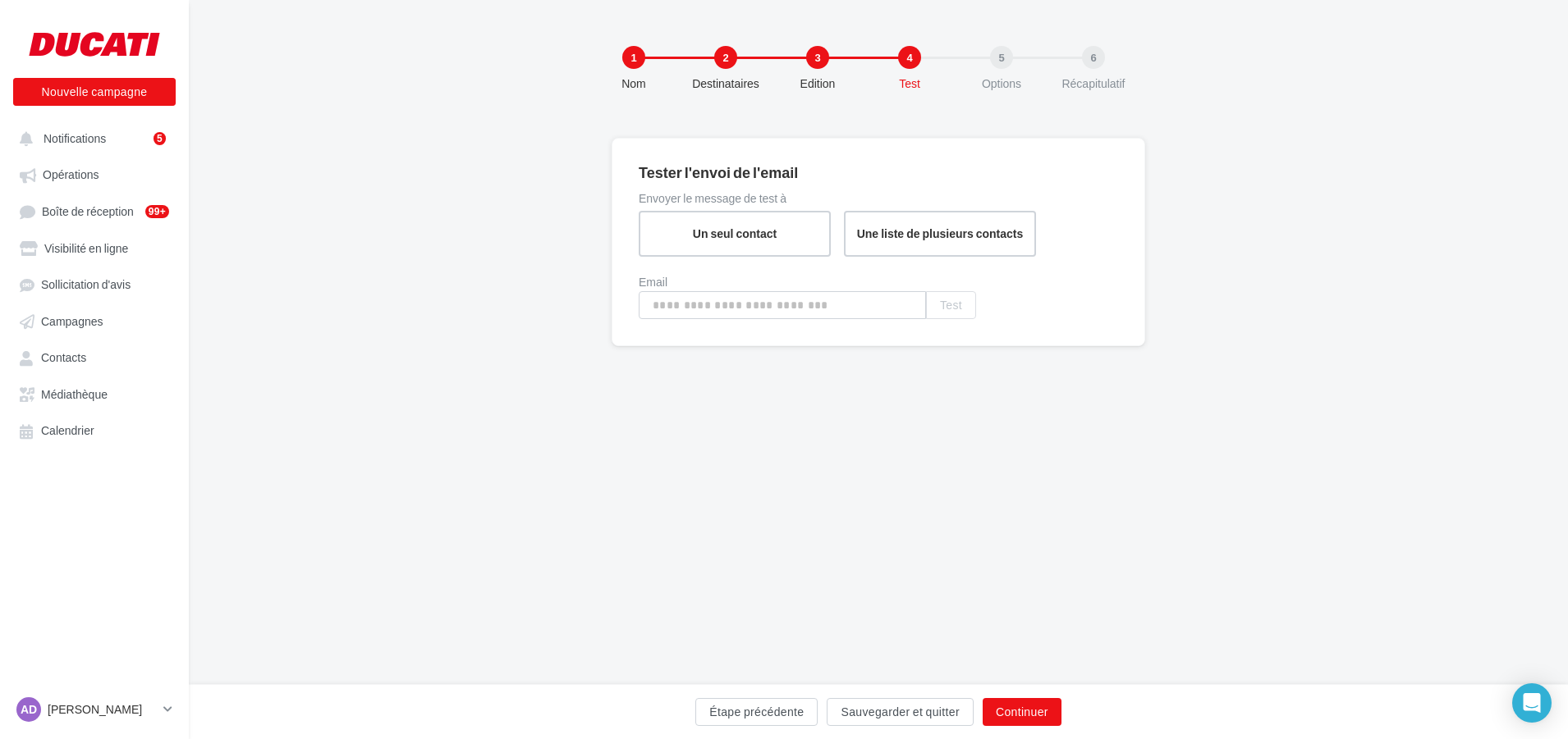
type input "**********"
click at [847, 315] on input "**********" at bounding box center [786, 310] width 287 height 28
drag, startPoint x: 847, startPoint y: 315, endPoint x: 495, endPoint y: 319, distance: 352.0
click at [495, 319] on div "**********" at bounding box center [883, 270] width 1388 height 266
type input "**********"
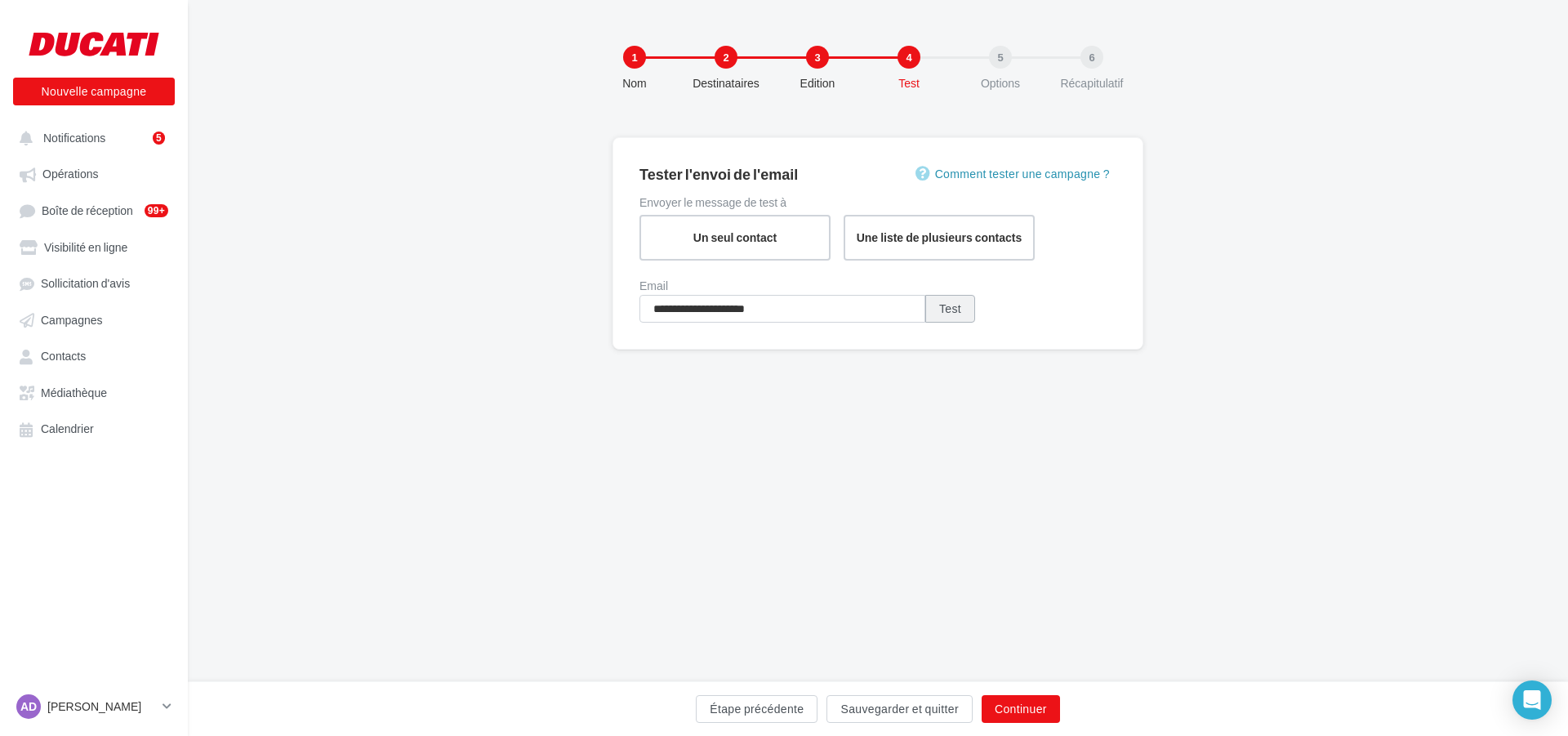
click at [946, 307] on button "Test" at bounding box center [950, 308] width 50 height 28
click at [770, 703] on button "Étape précédente" at bounding box center [757, 709] width 122 height 28
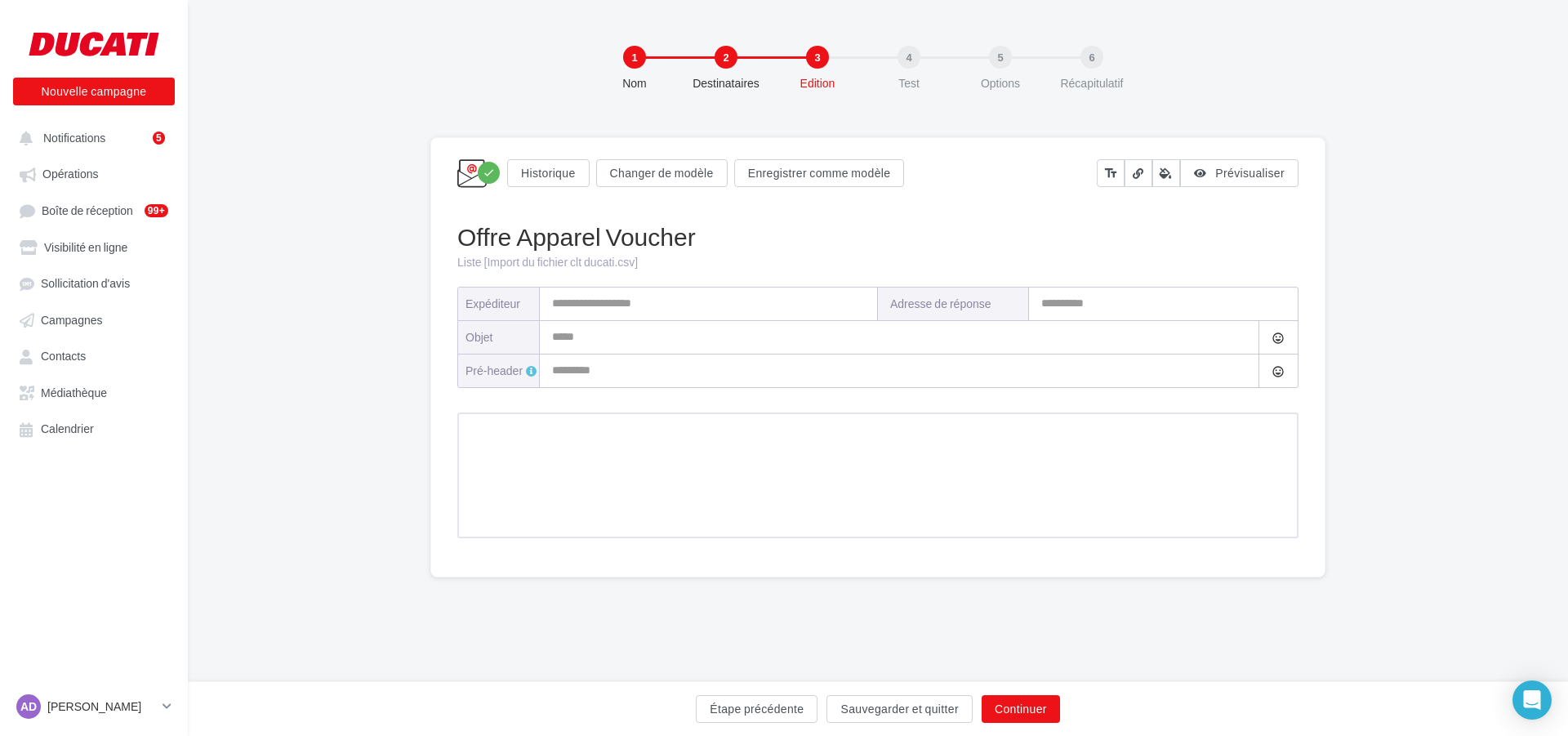
type input "**********"
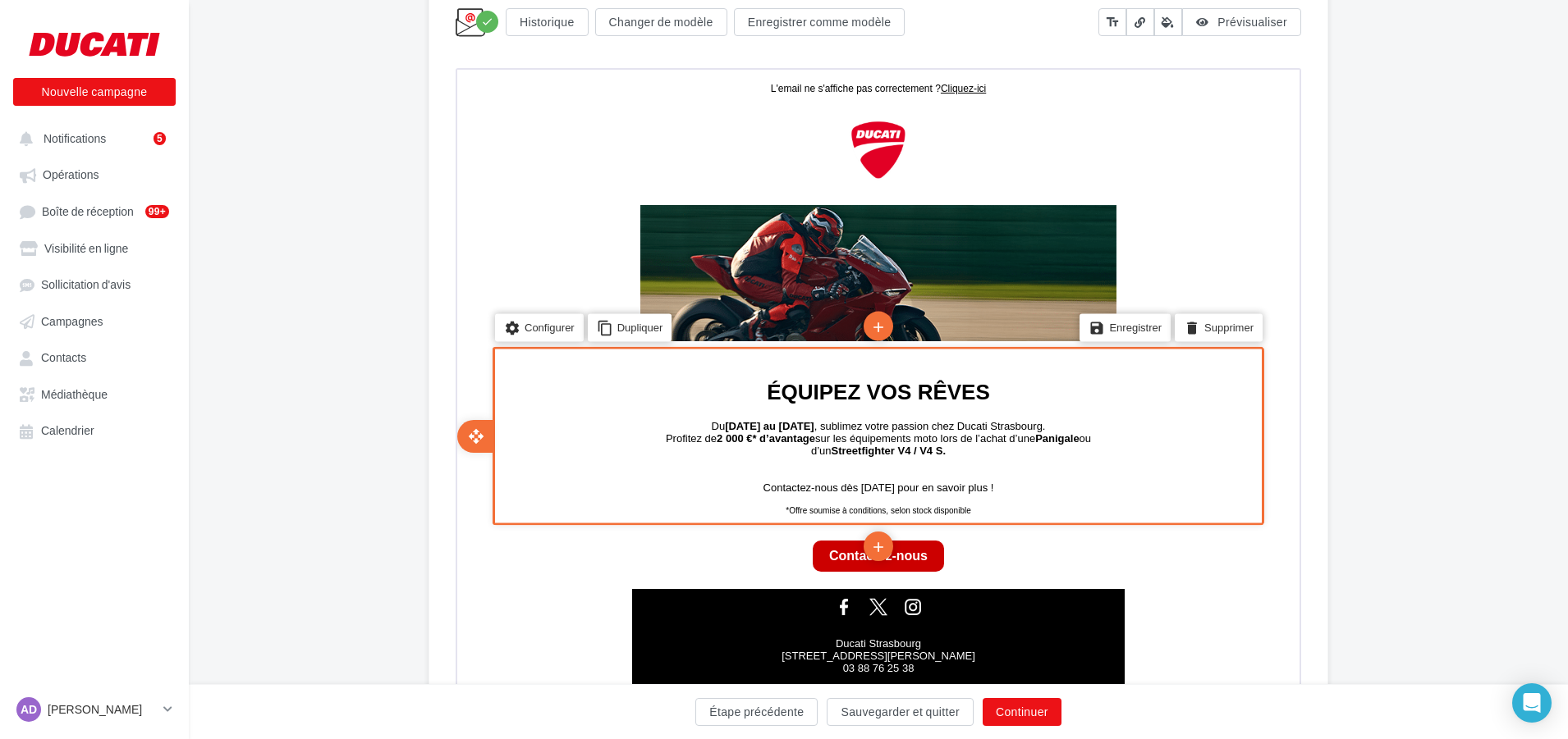
scroll to position [411, 0]
